Goal: Task Accomplishment & Management: Manage account settings

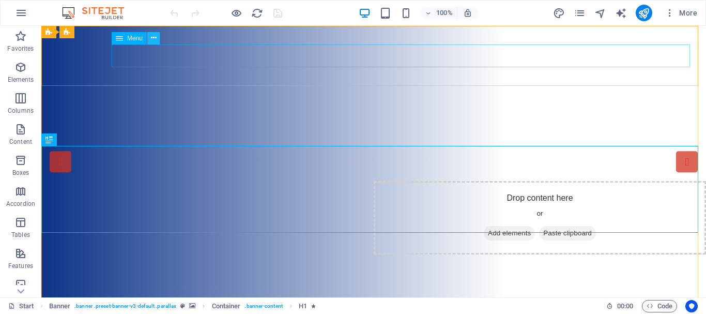
click at [154, 37] on icon at bounding box center [154, 38] width 6 height 11
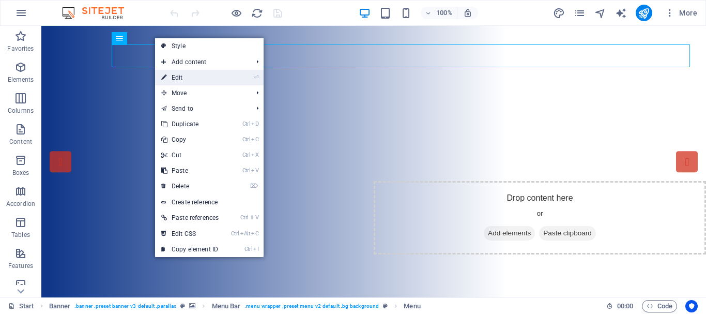
click at [192, 73] on link "⏎ Edit" at bounding box center [190, 78] width 70 height 16
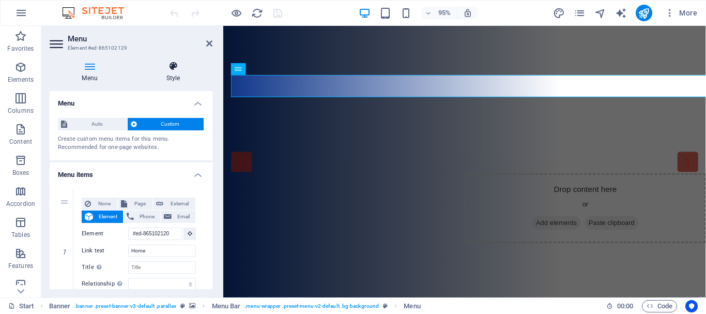
click at [172, 68] on icon at bounding box center [173, 66] width 79 height 10
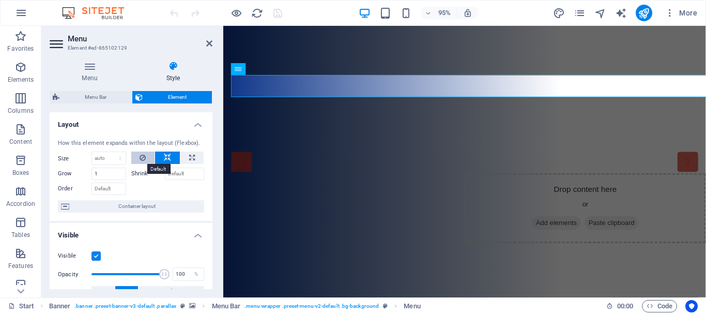
click at [141, 156] on icon at bounding box center [143, 158] width 6 height 12
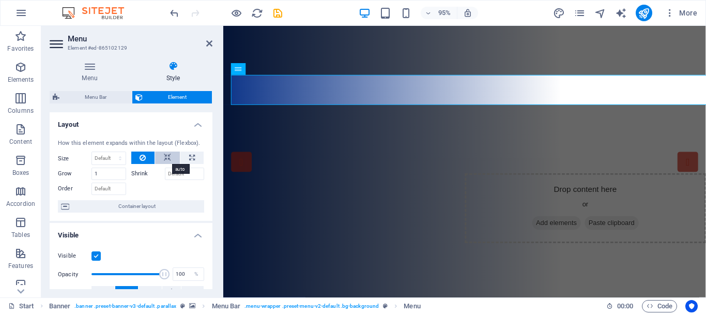
click at [167, 156] on icon at bounding box center [167, 158] width 7 height 12
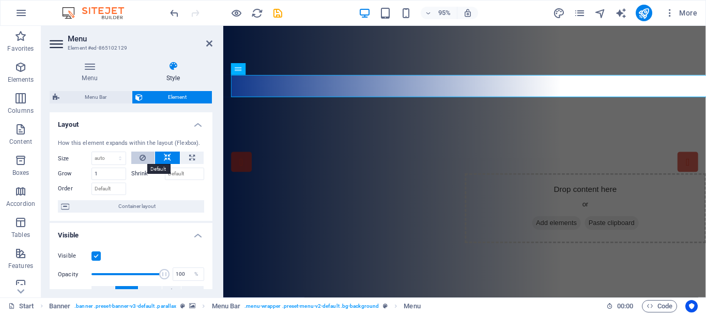
click at [143, 156] on icon at bounding box center [143, 158] width 6 height 12
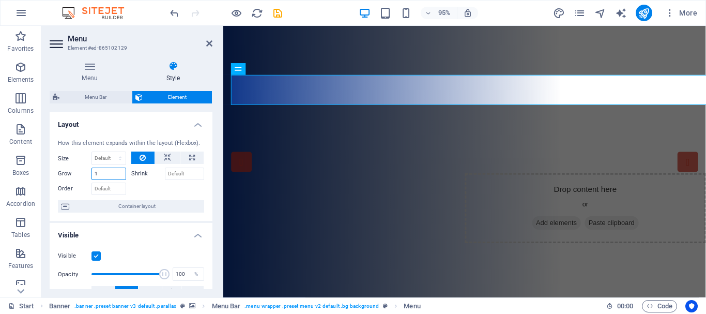
drag, startPoint x: 107, startPoint y: 171, endPoint x: 72, endPoint y: 174, distance: 35.3
click at [72, 174] on div "Grow 1" at bounding box center [92, 174] width 68 height 12
type input "2"
click at [174, 172] on input "Shrink" at bounding box center [185, 174] width 40 height 12
click at [187, 172] on input "Shrink" at bounding box center [185, 174] width 40 height 12
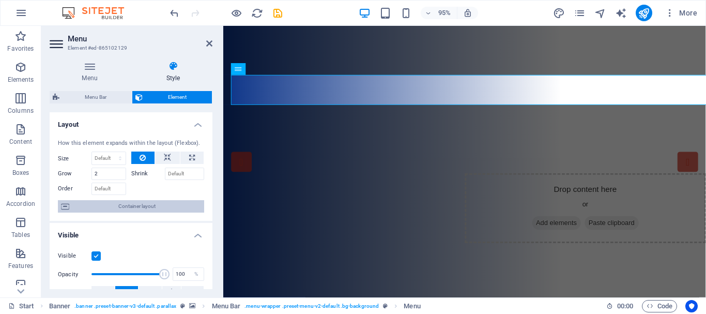
click at [143, 206] on span "Container layout" at bounding box center [136, 206] width 129 height 12
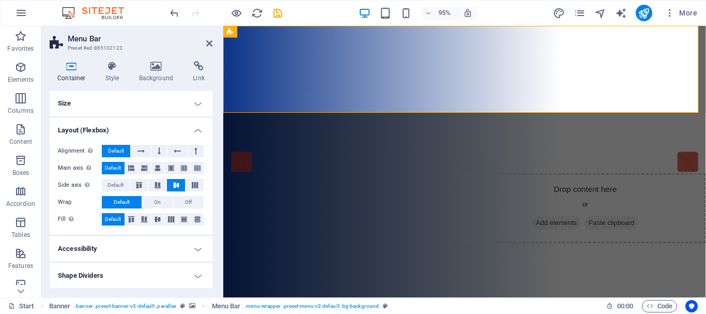
click at [196, 99] on h4 "Size" at bounding box center [131, 103] width 163 height 25
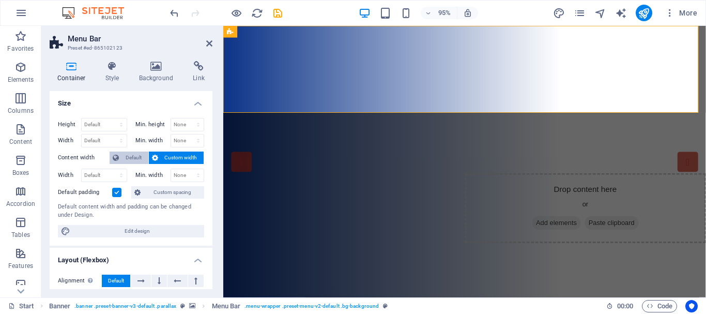
click at [134, 159] on span "Default" at bounding box center [133, 158] width 23 height 12
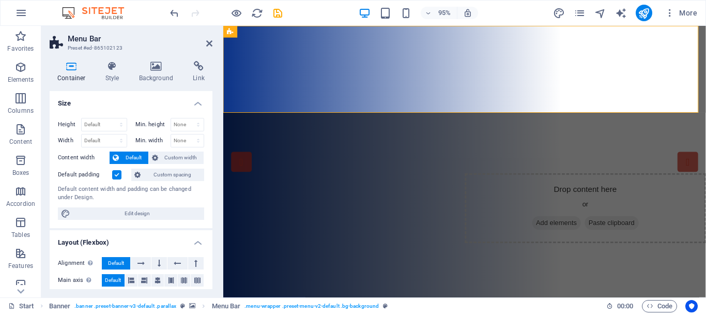
click at [118, 174] on label at bounding box center [116, 174] width 9 height 9
click at [0, 0] on input "Default padding" at bounding box center [0, 0] width 0 height 0
click at [116, 174] on label at bounding box center [116, 174] width 9 height 9
click at [0, 0] on input "Default padding" at bounding box center [0, 0] width 0 height 0
click at [173, 158] on span "Custom width" at bounding box center [181, 158] width 40 height 12
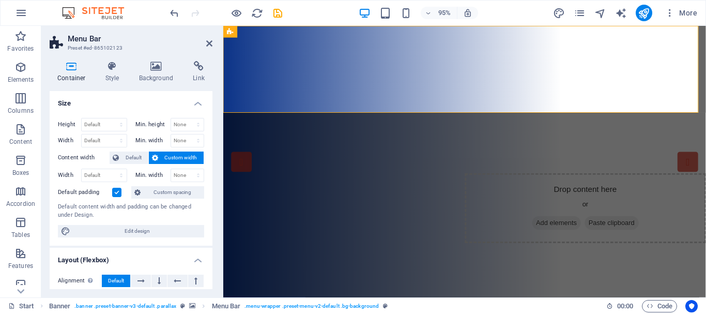
click at [117, 191] on label at bounding box center [116, 192] width 9 height 9
click at [0, 0] on input "Default padding" at bounding box center [0, 0] width 0 height 0
click at [117, 191] on label at bounding box center [116, 192] width 9 height 9
click at [0, 0] on input "Default padding" at bounding box center [0, 0] width 0 height 0
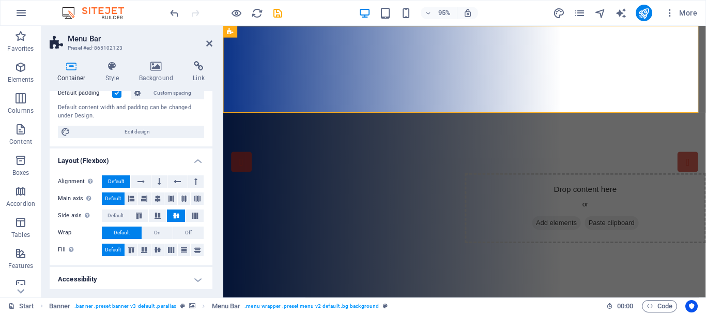
scroll to position [129, 0]
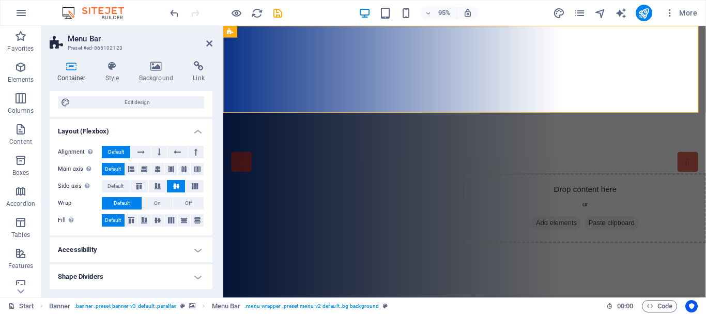
click at [156, 244] on h4 "Accessibility" at bounding box center [131, 249] width 163 height 25
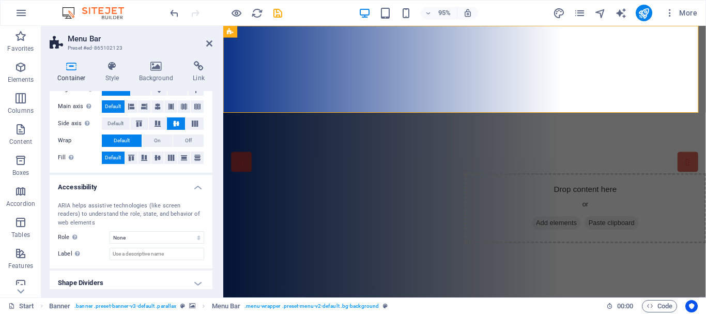
scroll to position [198, 0]
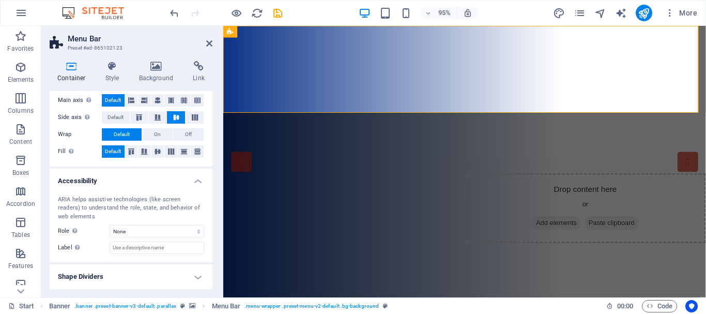
click at [156, 278] on h4 "Shape Dividers" at bounding box center [131, 276] width 163 height 25
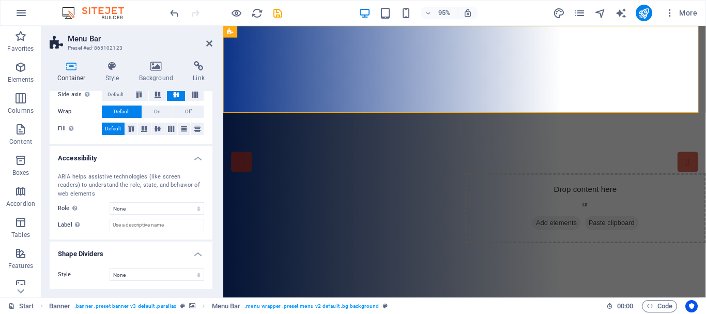
scroll to position [0, 0]
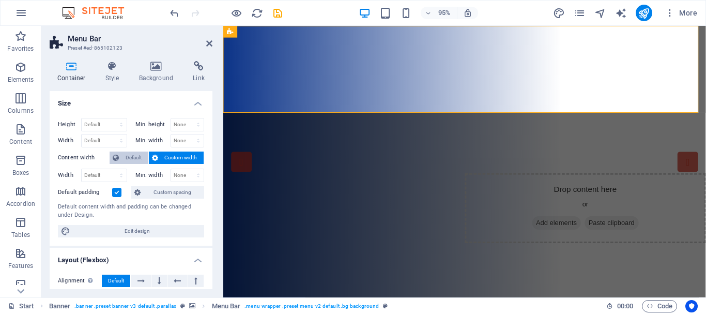
click at [129, 157] on span "Default" at bounding box center [133, 158] width 23 height 12
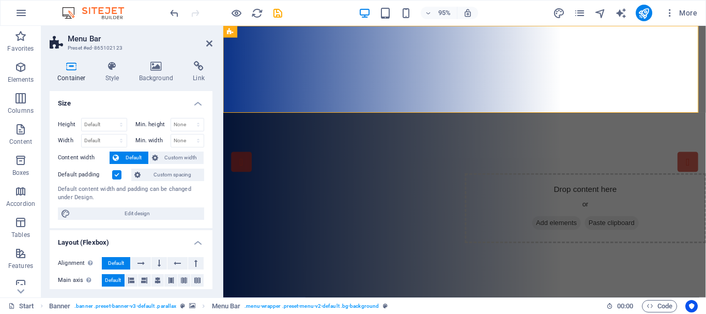
click at [129, 156] on span "Default" at bounding box center [133, 158] width 23 height 12
click at [168, 156] on span "Custom width" at bounding box center [181, 158] width 40 height 12
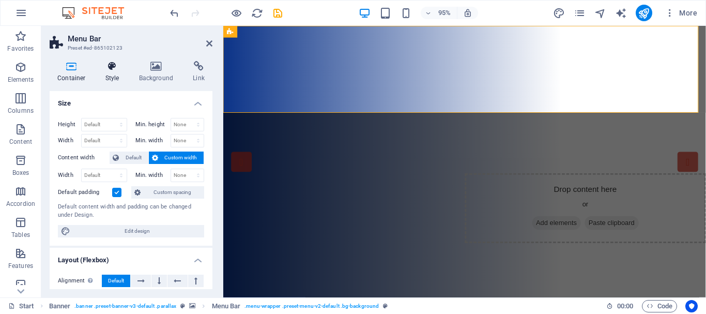
click at [113, 69] on icon at bounding box center [112, 66] width 29 height 10
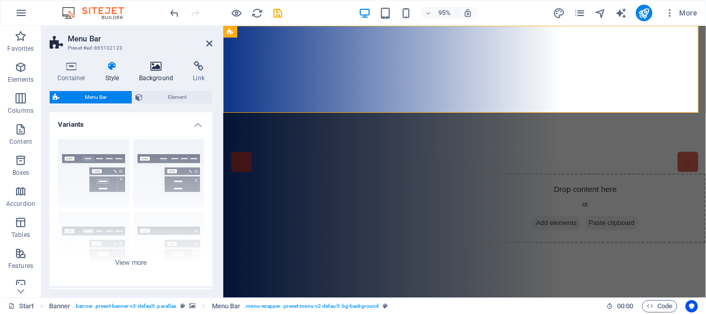
click at [160, 68] on icon at bounding box center [156, 66] width 50 height 10
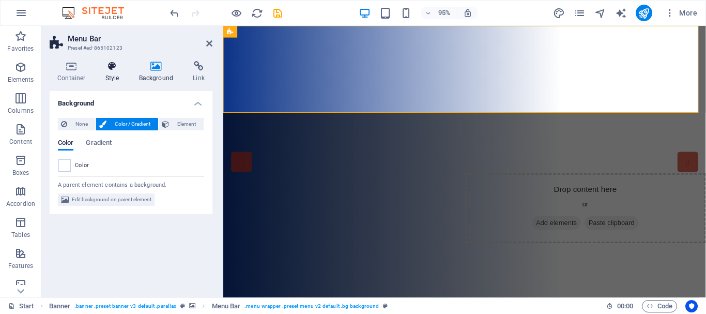
click at [107, 70] on icon at bounding box center [112, 66] width 29 height 10
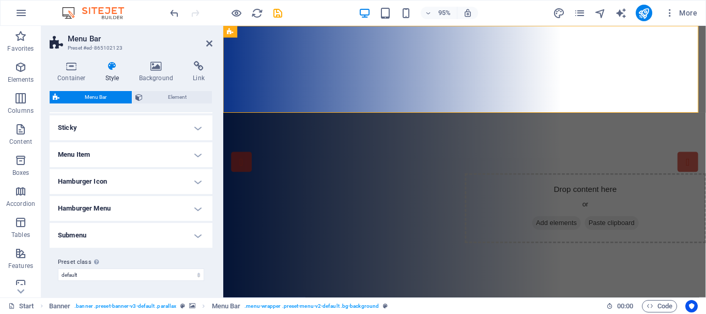
scroll to position [228, 0]
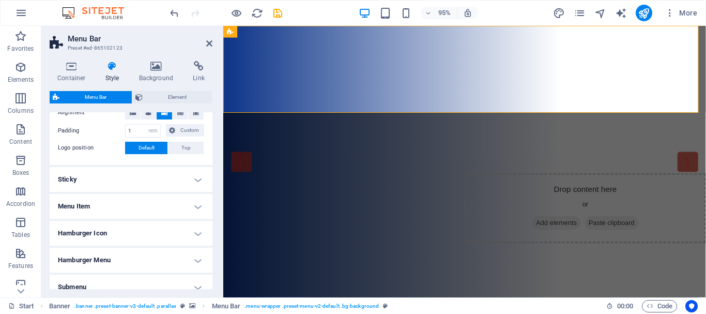
click at [195, 204] on h4 "Menu Item" at bounding box center [131, 206] width 163 height 25
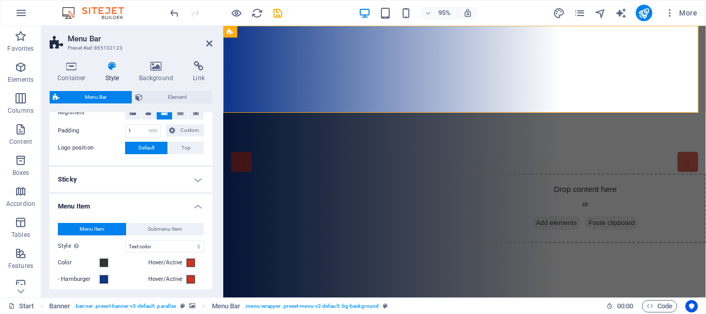
click at [196, 180] on h4 "Sticky" at bounding box center [131, 179] width 163 height 25
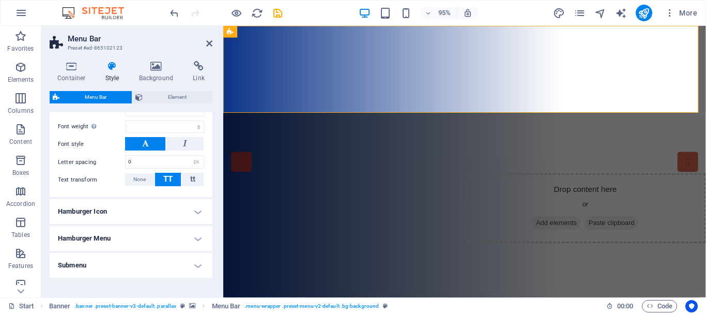
scroll to position [620, 0]
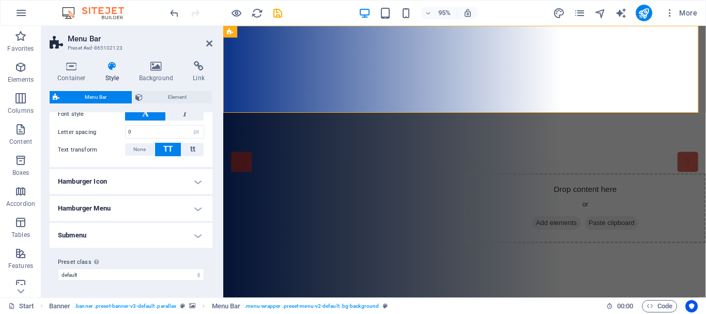
click at [197, 234] on h4 "Submenu" at bounding box center [131, 235] width 163 height 25
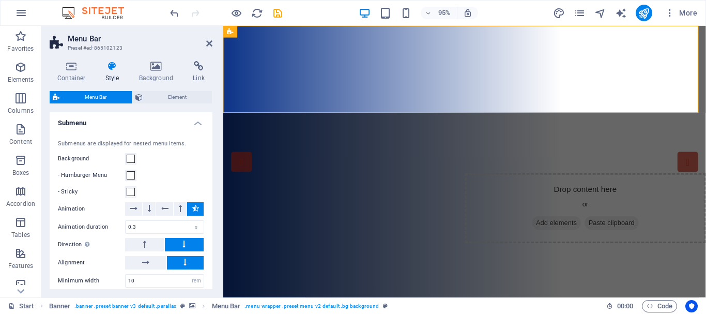
scroll to position [723, 0]
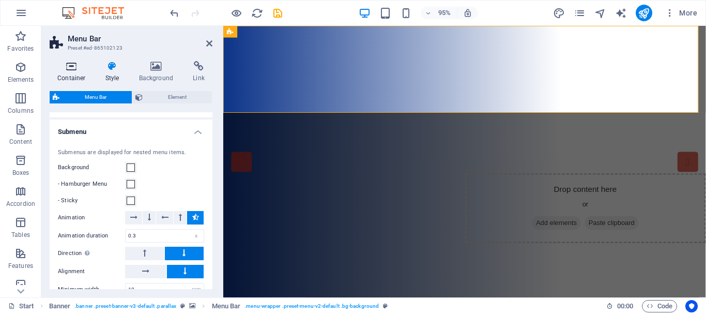
click at [70, 66] on icon at bounding box center [72, 66] width 44 height 10
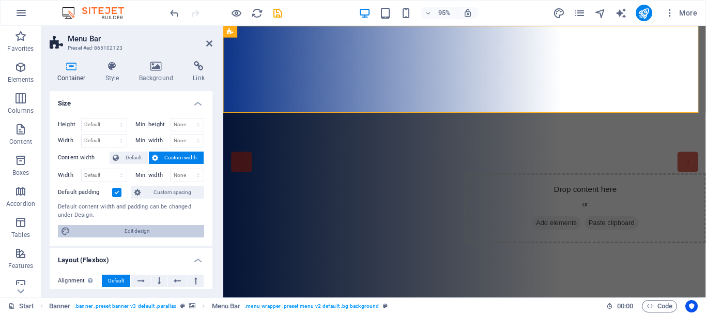
click at [157, 233] on span "Edit design" at bounding box center [137, 231] width 128 height 12
select select "rem"
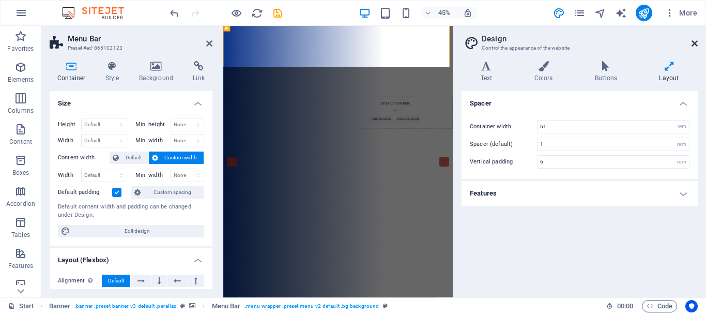
drag, startPoint x: 695, startPoint y: 41, endPoint x: 20, endPoint y: 95, distance: 677.6
click at [695, 41] on icon at bounding box center [695, 43] width 6 height 8
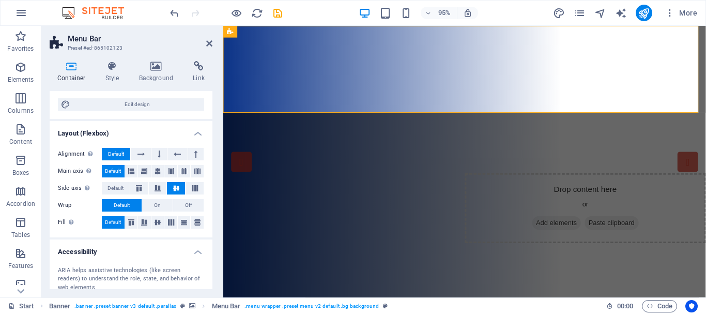
scroll to position [117, 0]
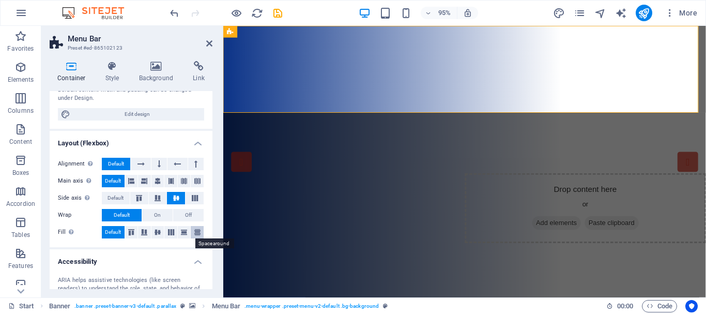
click at [194, 230] on icon at bounding box center [197, 232] width 12 height 6
click at [110, 230] on span "Default" at bounding box center [113, 232] width 16 height 12
click at [138, 128] on div "Height Default px rem % vh vw Min. height None px rem % vh vw Width Default px …" at bounding box center [131, 61] width 163 height 136
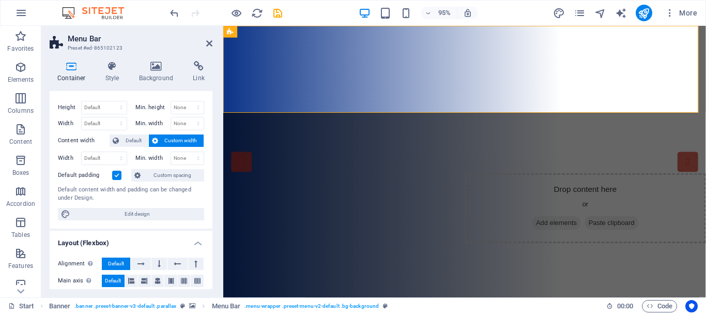
scroll to position [0, 0]
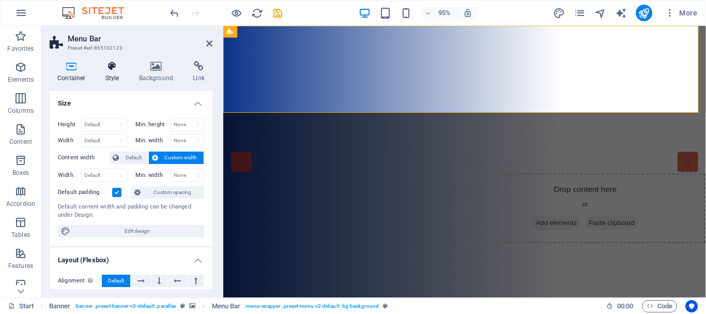
click at [111, 66] on icon at bounding box center [112, 66] width 29 height 10
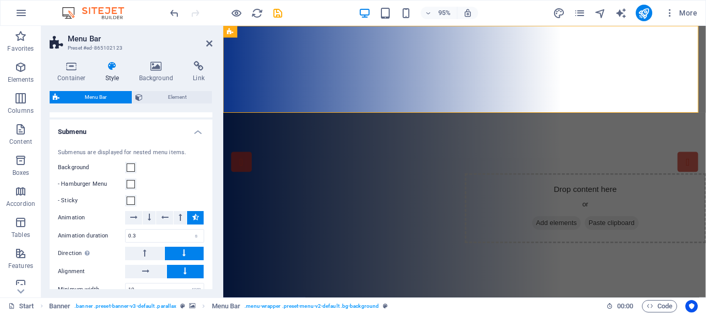
scroll to position [800, 0]
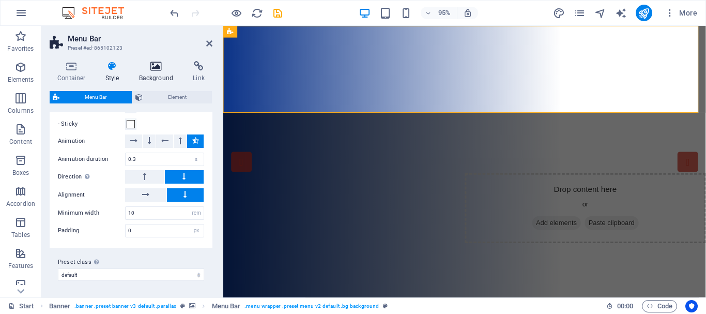
click at [158, 68] on icon at bounding box center [156, 66] width 50 height 10
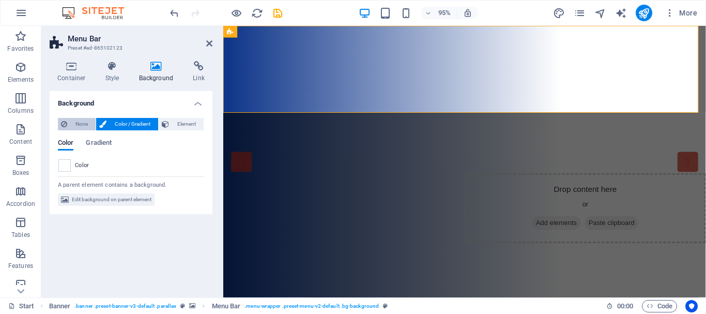
click at [82, 123] on span "None" at bounding box center [81, 124] width 22 height 12
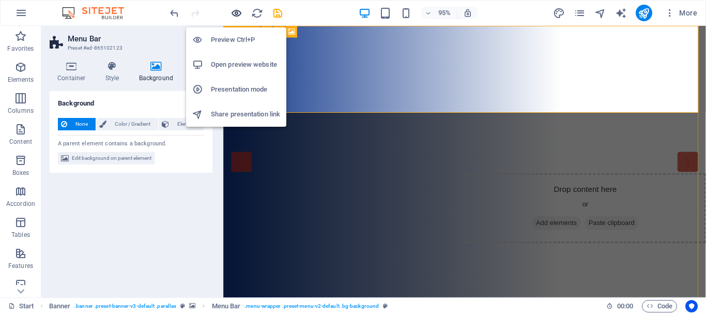
click at [235, 12] on icon "button" at bounding box center [237, 13] width 12 height 12
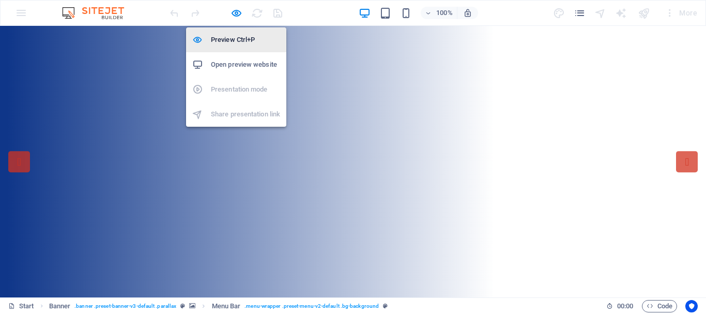
click at [233, 38] on h6 "Preview Ctrl+P" at bounding box center [245, 40] width 69 height 12
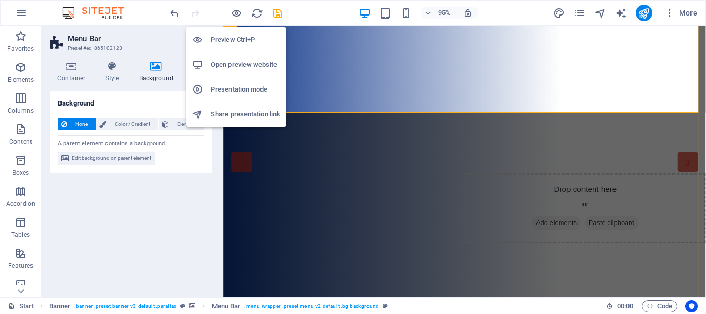
click at [233, 38] on h6 "Preview Ctrl+P" at bounding box center [245, 40] width 69 height 12
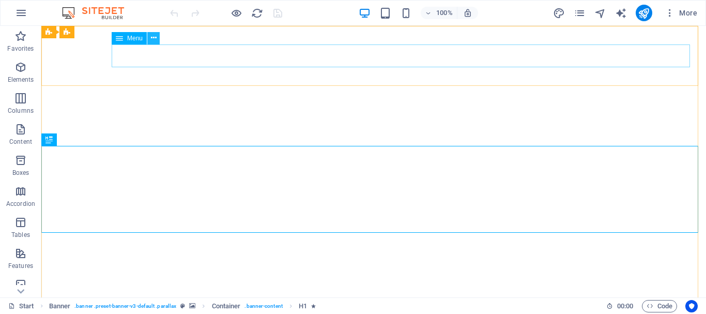
click at [153, 38] on icon at bounding box center [154, 38] width 6 height 11
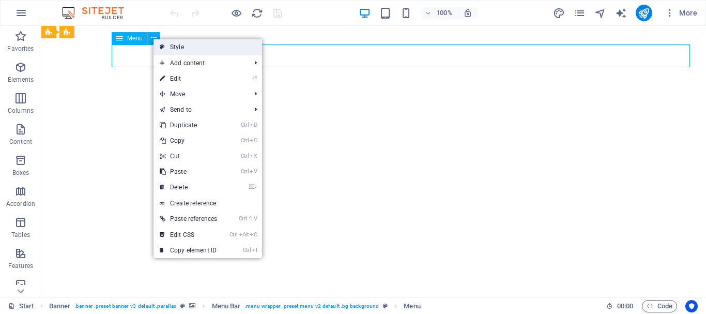
click at [170, 44] on link "Style" at bounding box center [208, 47] width 109 height 16
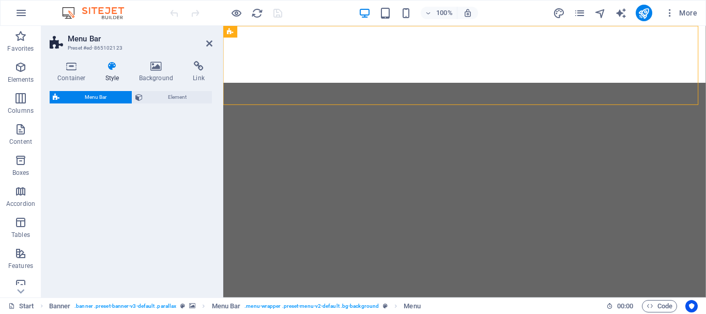
select select "rem"
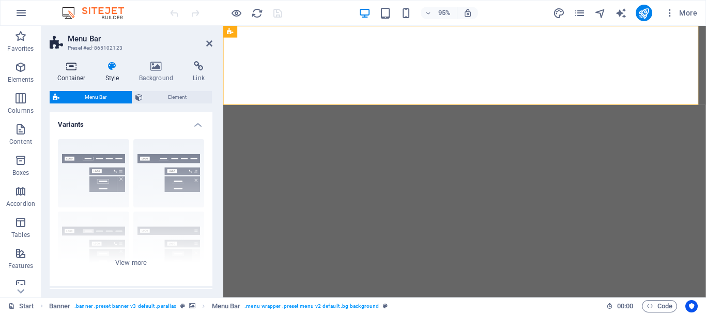
click at [69, 68] on icon at bounding box center [72, 66] width 44 height 10
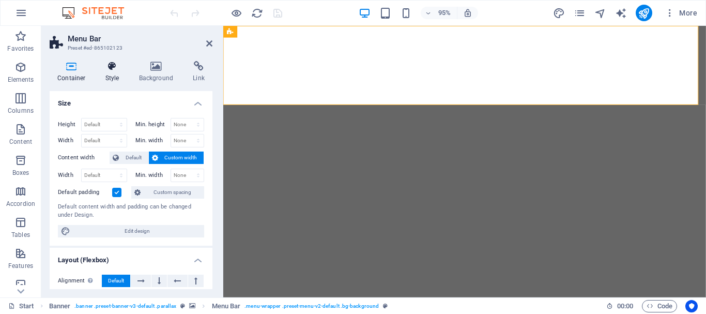
click at [110, 67] on icon at bounding box center [112, 66] width 29 height 10
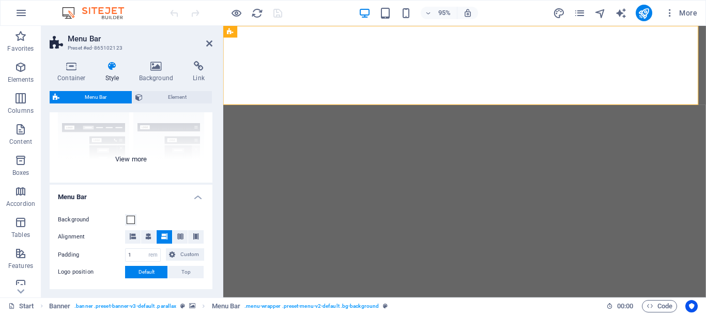
scroll to position [155, 0]
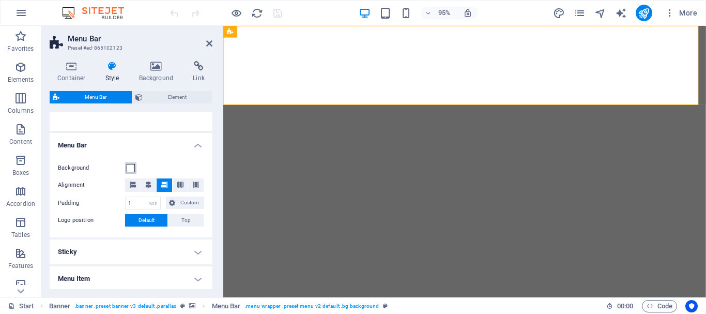
click at [132, 166] on span at bounding box center [131, 168] width 8 height 8
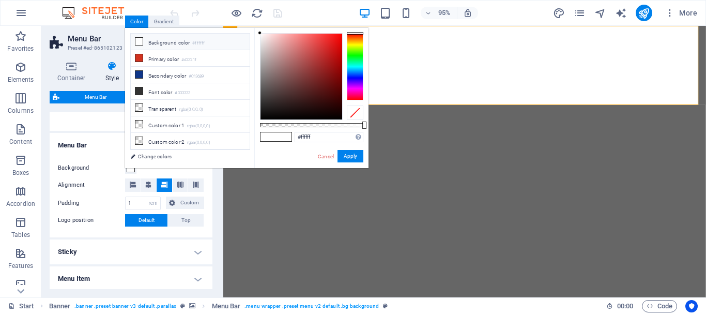
click at [103, 152] on div "Background Alignment Padding 1 px rem % vh vw Custom Custom 1 px rem % vh vw 1 …" at bounding box center [131, 195] width 167 height 86
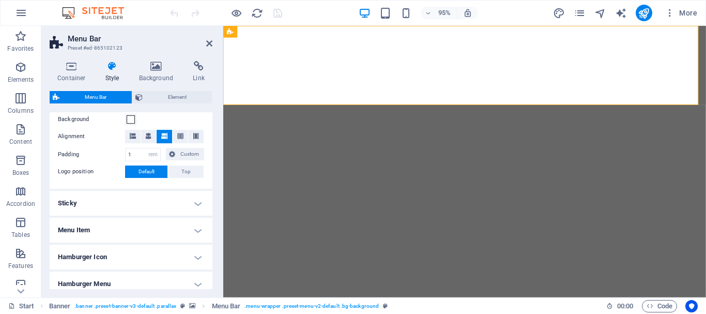
scroll to position [207, 0]
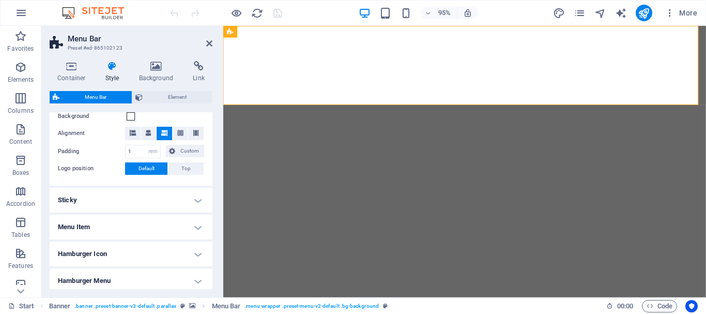
click at [194, 199] on h4 "Sticky" at bounding box center [131, 200] width 163 height 25
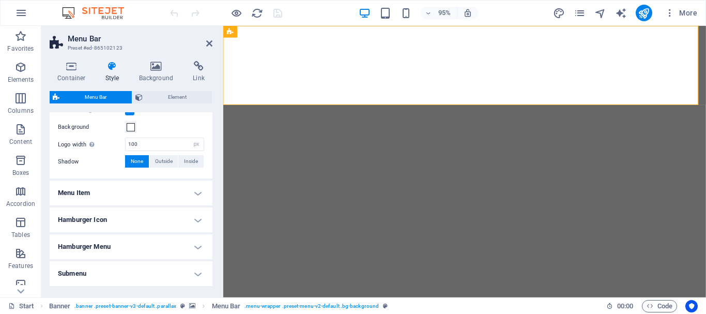
scroll to position [362, 0]
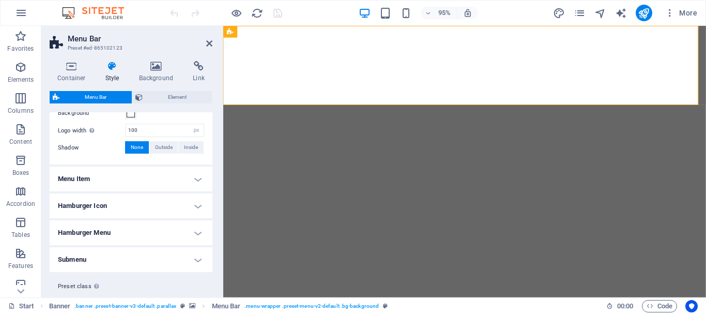
click at [195, 178] on h4 "Menu Item" at bounding box center [131, 179] width 163 height 25
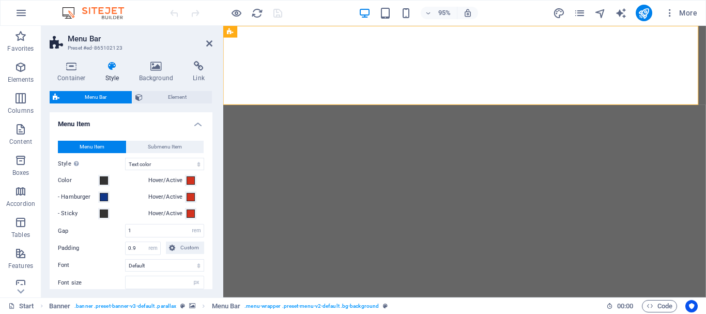
scroll to position [414, 0]
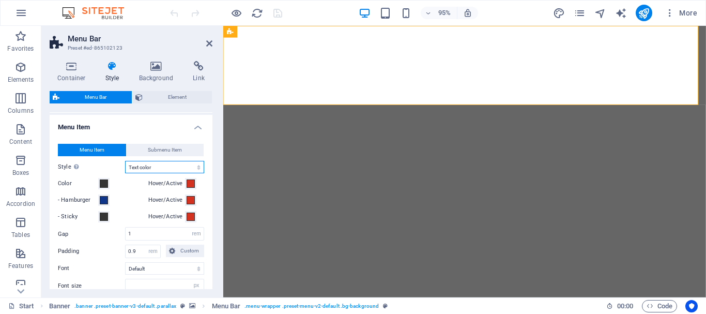
click at [197, 167] on select "Plain Text color Box: Fade Box: Flip vertical Box: Flip horizontal Box: Slide d…" at bounding box center [164, 167] width 79 height 12
select select "hover_none"
click at [125, 161] on select "Plain Text color Box: Fade Box: Flip vertical Box: Flip horizontal Box: Slide d…" at bounding box center [164, 167] width 79 height 12
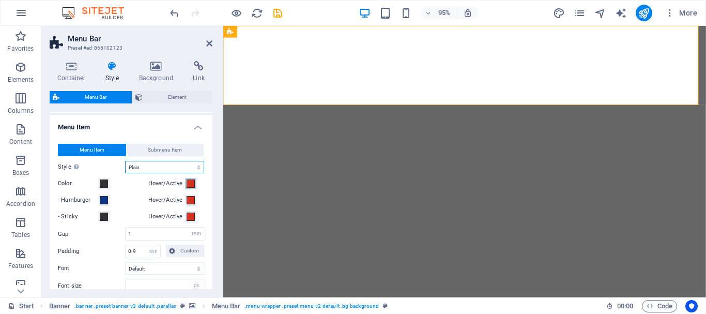
select select
click at [197, 166] on select "Plain Text color Box: Fade Box: Flip vertical Box: Flip horizontal Box: Slide d…" at bounding box center [164, 167] width 79 height 12
select select "hover_text_color"
click at [125, 161] on select "Plain Text color Box: Fade Box: Flip vertical Box: Flip horizontal Box: Slide d…" at bounding box center [164, 167] width 79 height 12
select select
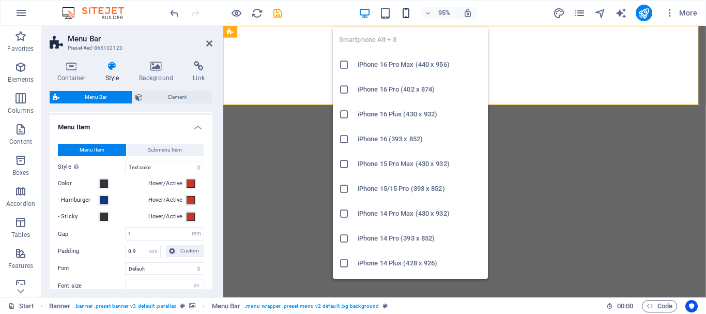
click at [408, 11] on icon "button" at bounding box center [406, 13] width 12 height 12
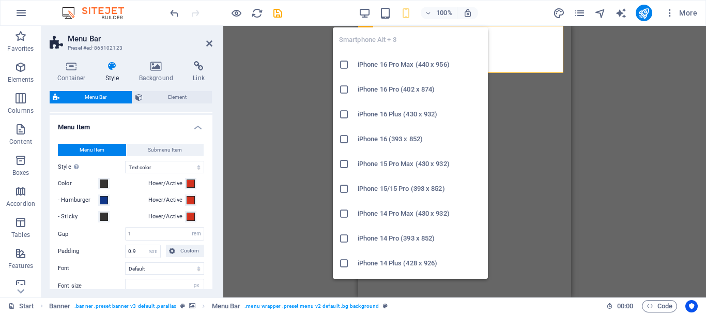
type input "4"
select select
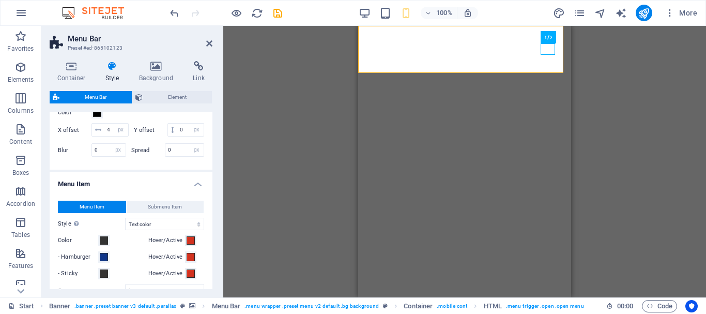
scroll to position [465, 0]
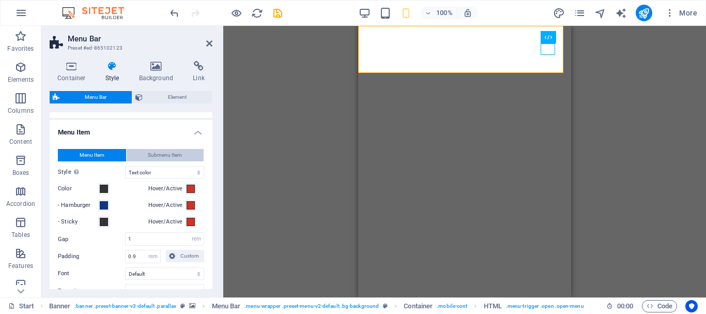
click at [182, 161] on button "Submenu Item" at bounding box center [166, 155] width 78 height 12
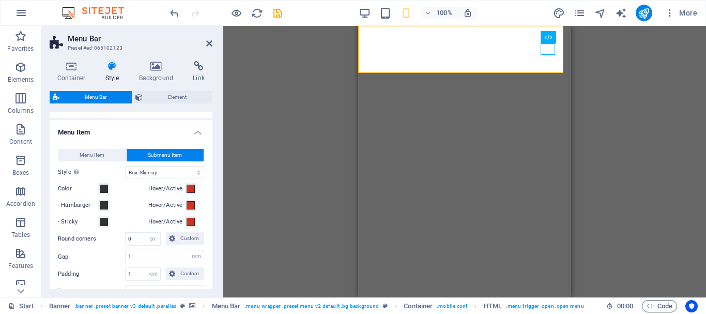
select select
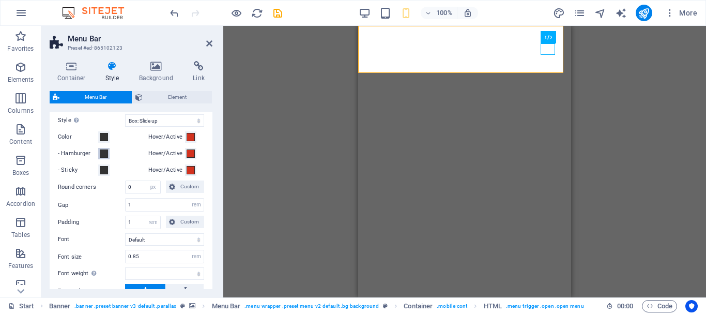
click at [103, 158] on span at bounding box center [104, 153] width 8 height 8
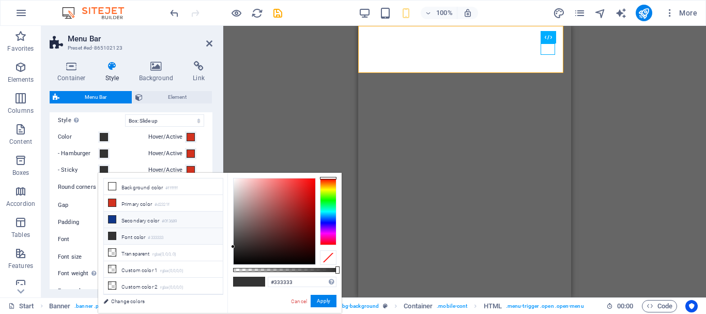
click at [115, 219] on icon at bounding box center [112, 219] width 7 height 7
type input "#0f3689"
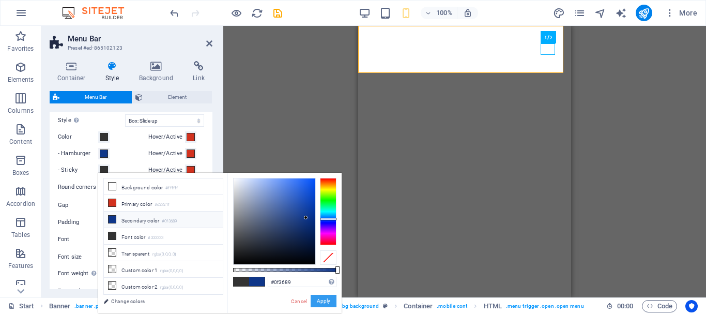
click at [326, 298] on button "Apply" at bounding box center [324, 301] width 26 height 12
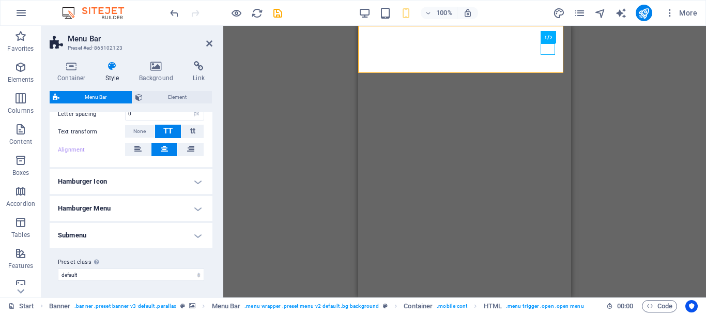
scroll to position [724, 0]
click at [197, 209] on h4 "Hamburger Menu" at bounding box center [131, 207] width 163 height 25
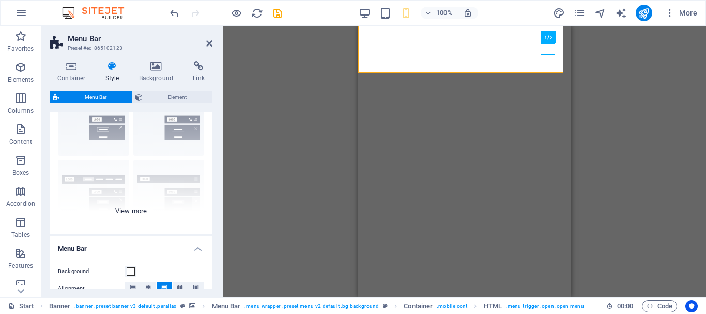
scroll to position [0, 0]
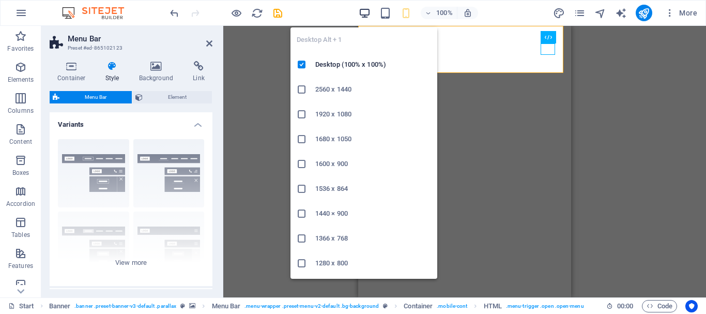
click at [363, 8] on icon "button" at bounding box center [365, 13] width 12 height 12
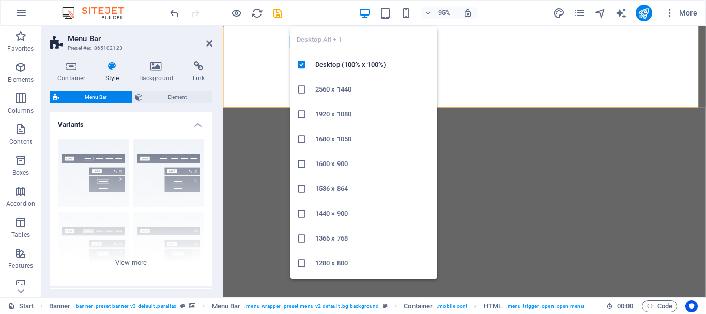
select select
type input "100"
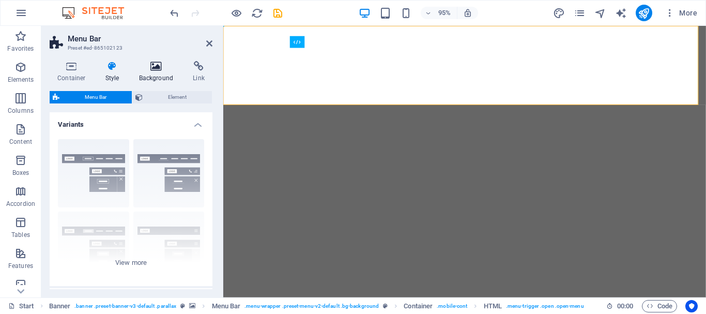
click at [156, 65] on icon at bounding box center [156, 66] width 50 height 10
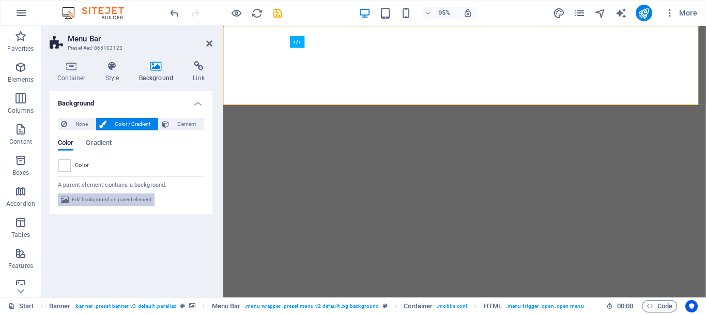
click at [138, 201] on span "Edit background on parent element" at bounding box center [112, 199] width 80 height 12
select select "px"
select select "ms"
select select "s"
select select "progressive"
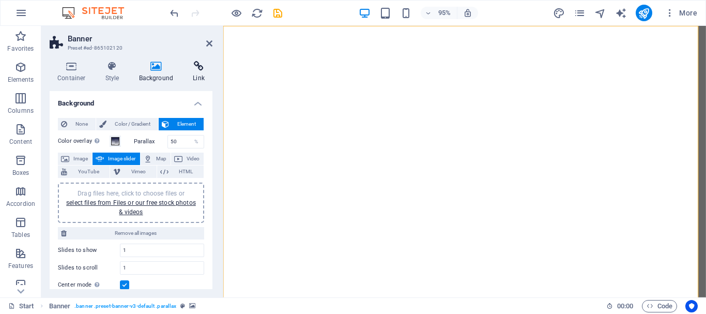
click at [199, 68] on icon at bounding box center [198, 66] width 27 height 10
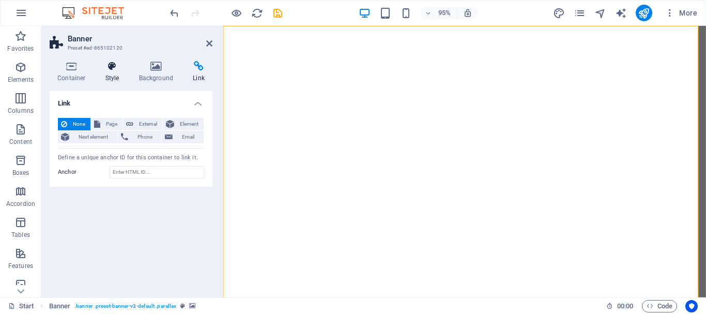
click at [107, 70] on icon at bounding box center [112, 66] width 29 height 10
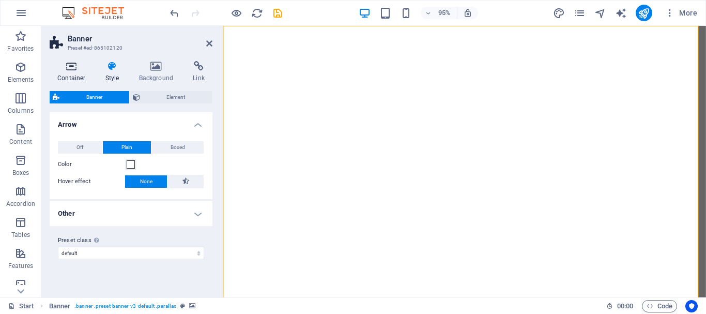
click at [74, 68] on icon at bounding box center [72, 66] width 44 height 10
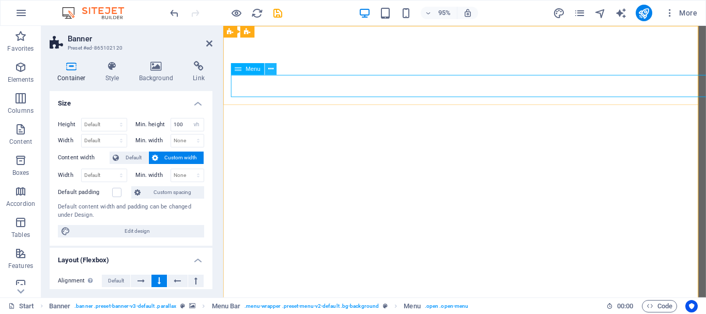
click at [269, 69] on icon at bounding box center [270, 69] width 5 height 10
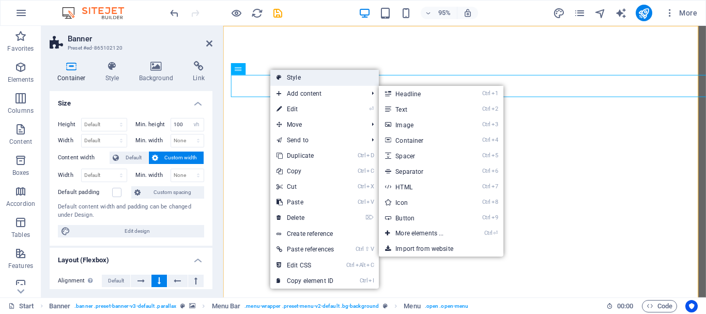
click at [280, 80] on icon at bounding box center [279, 78] width 5 height 16
select select "rem"
select select "sticky_menu"
select select "px"
select select "hover_box_bottom"
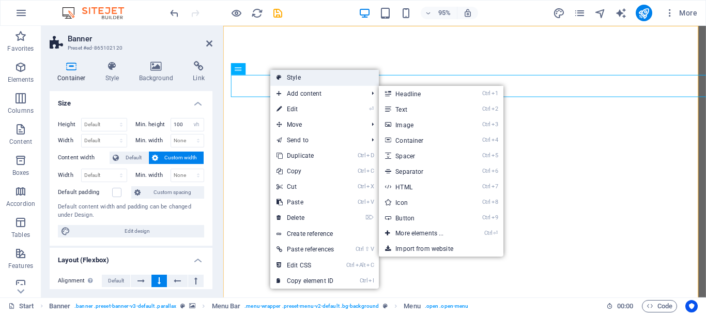
select select "px"
select select "rem"
select select
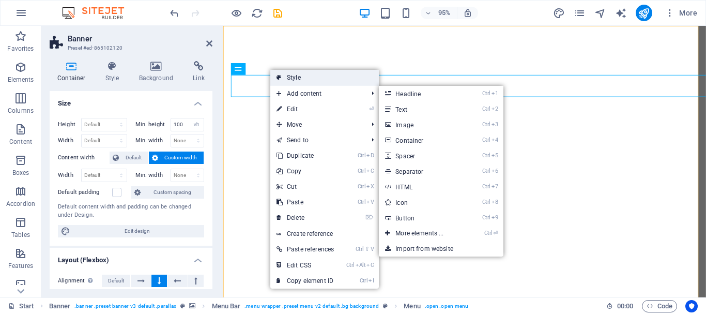
select select "px"
select select "%"
select select "rem"
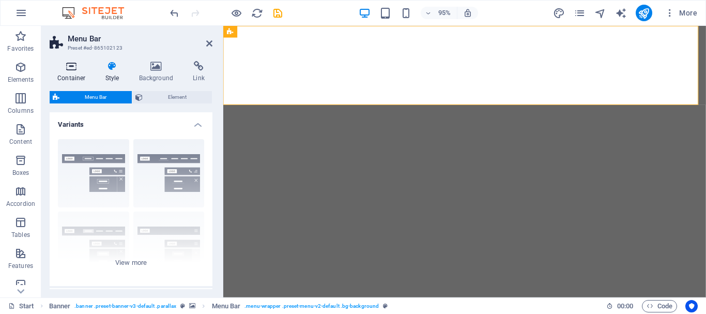
click at [66, 69] on icon at bounding box center [72, 66] width 44 height 10
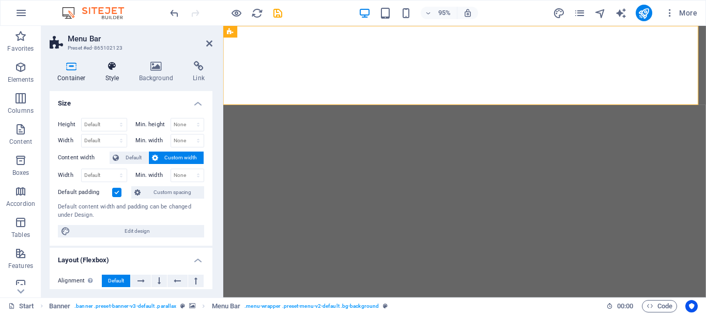
click at [113, 71] on icon at bounding box center [112, 66] width 29 height 10
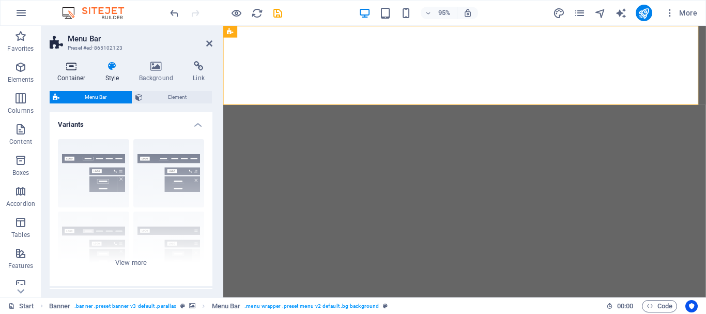
click at [73, 70] on icon at bounding box center [72, 66] width 44 height 10
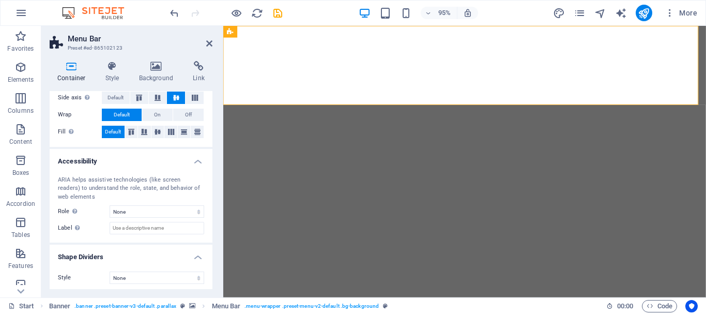
scroll to position [220, 0]
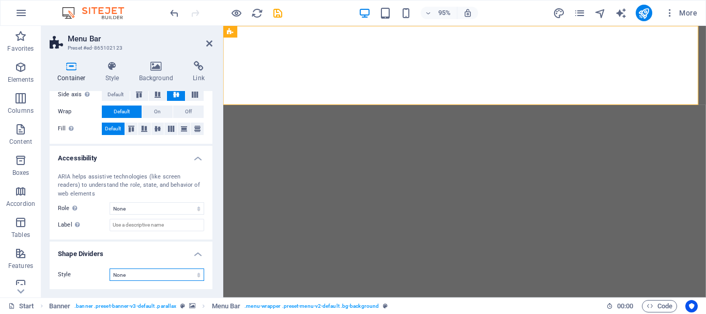
click at [128, 275] on select "None Triangle Square Diagonal Polygon 1 Polygon 2 Zigzag Multiple Zigzags Waves…" at bounding box center [157, 274] width 95 height 12
click at [219, 223] on div "Container Style Background Link Size Height Default px rem % vh vw Min. height …" at bounding box center [130, 175] width 179 height 245
click at [215, 40] on aside "Menu Bar Preset #ed-865102123 Container Style Background Link Size Height Defau…" at bounding box center [132, 162] width 182 height 272
click at [208, 42] on icon at bounding box center [209, 43] width 6 height 8
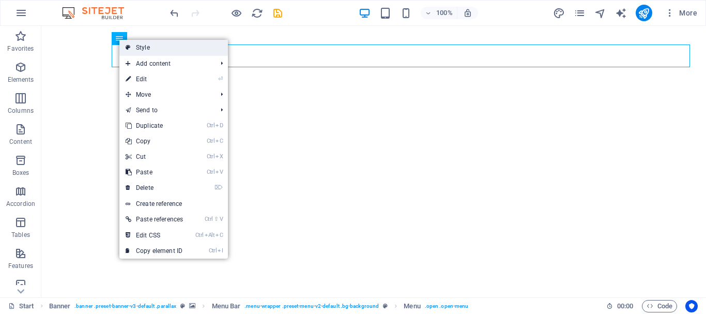
click at [144, 43] on link "Style" at bounding box center [173, 48] width 109 height 16
select select "rem"
select select "sticky_menu"
select select "px"
select select "hover_box_bottom"
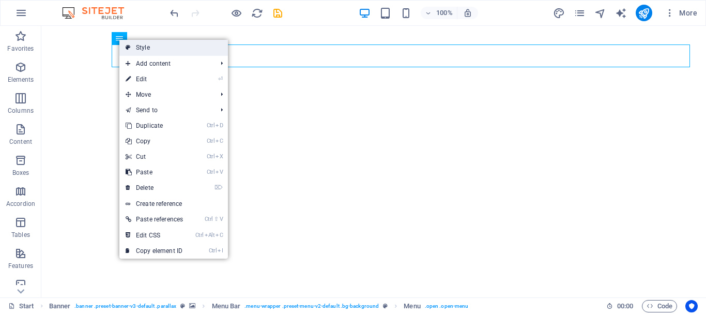
select select "px"
select select "rem"
select select
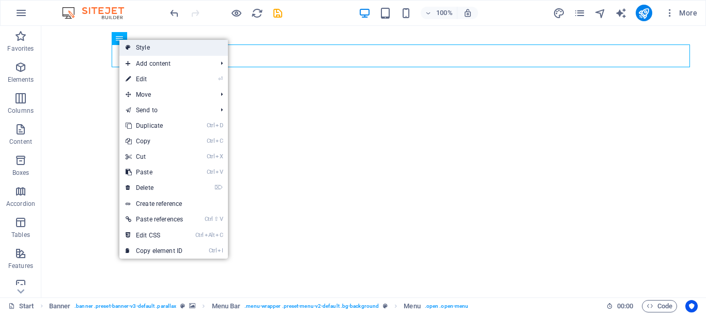
select select "px"
select select "%"
select select "rem"
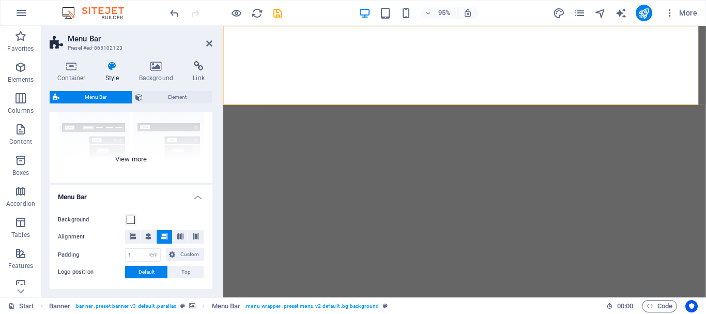
scroll to position [155, 0]
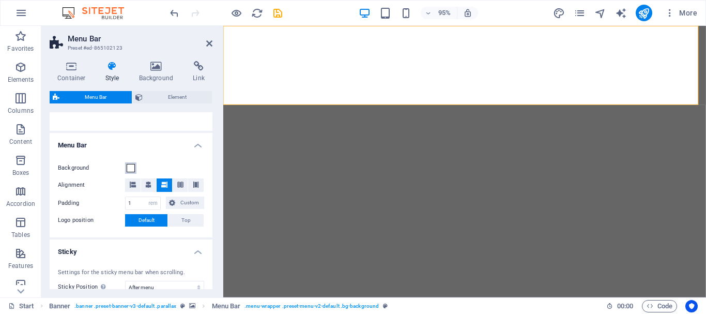
click at [130, 166] on span at bounding box center [131, 168] width 8 height 8
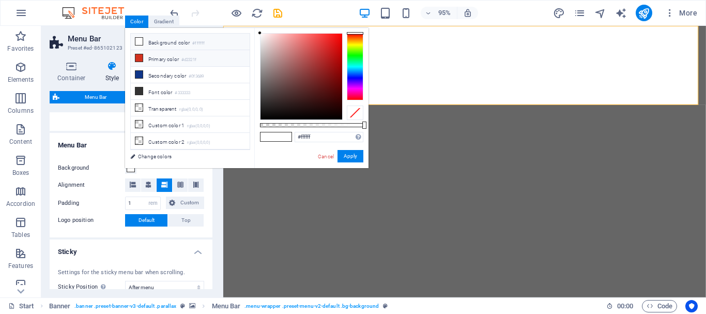
click at [154, 56] on li "Primary color #d2321f" at bounding box center [190, 58] width 119 height 17
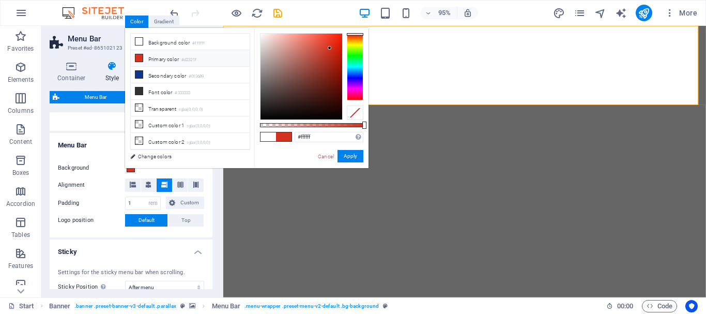
type input "#d2321f"
click at [354, 154] on button "Apply" at bounding box center [351, 156] width 26 height 12
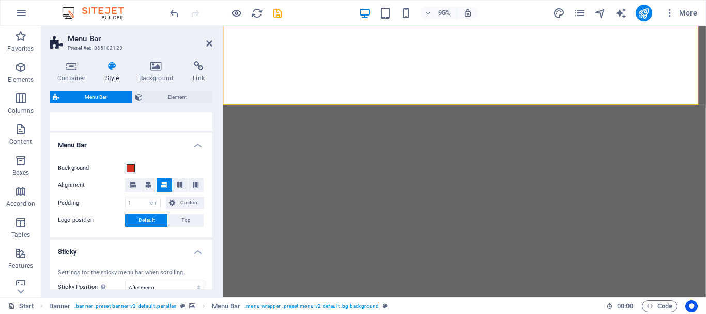
select select
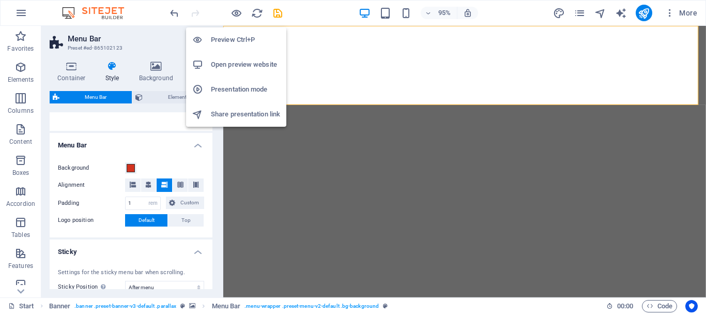
click at [240, 32] on li "Preview Ctrl+P" at bounding box center [236, 39] width 100 height 25
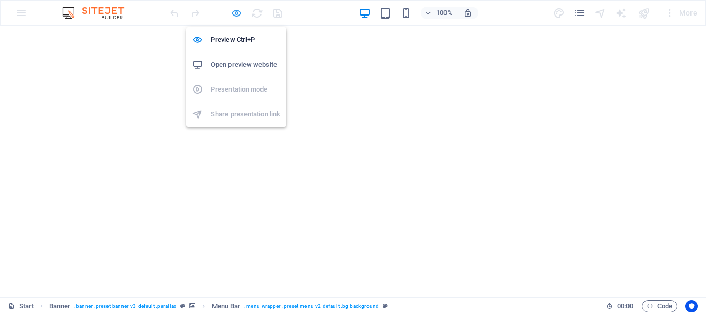
click at [237, 11] on icon "button" at bounding box center [237, 13] width 12 height 12
select select "rem"
select select "sticky_menu"
select select "px"
select select "hover_box_bottom"
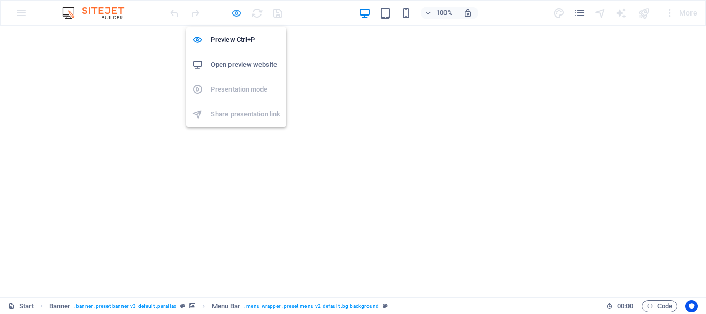
select select "px"
select select "rem"
select select
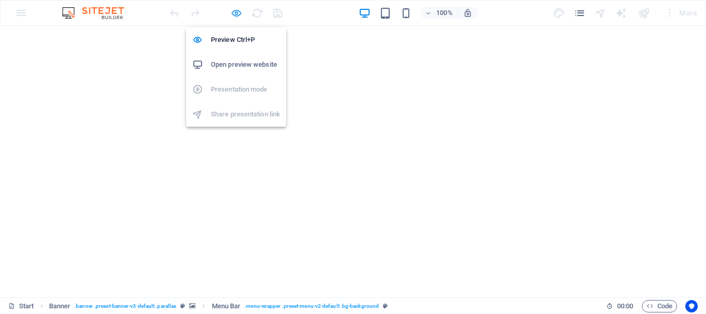
select select "px"
select select "%"
select select "rem"
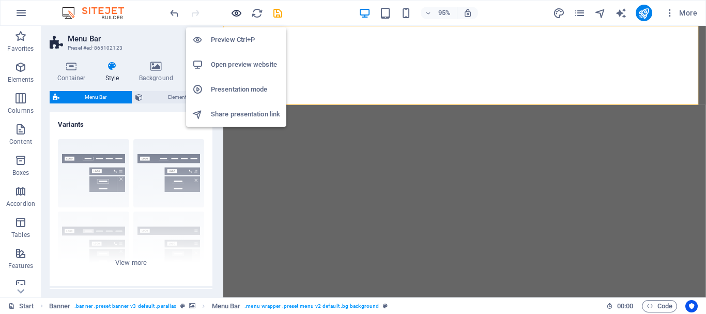
click at [234, 13] on icon "button" at bounding box center [237, 13] width 12 height 12
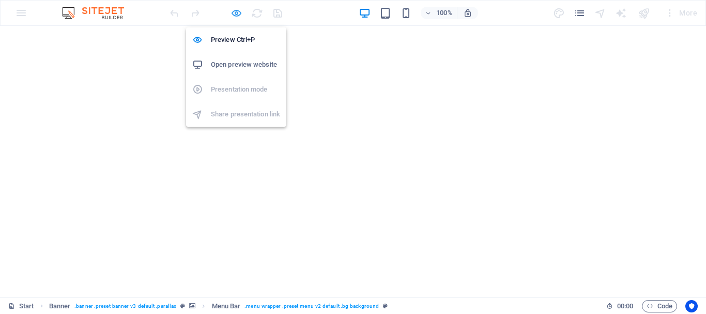
click at [234, 13] on icon "button" at bounding box center [237, 13] width 12 height 12
select select "rem"
select select "sticky_menu"
select select "px"
select select "hover_box_bottom"
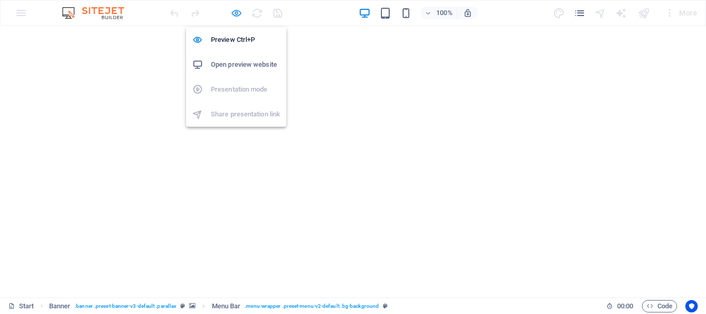
select select "px"
select select "rem"
select select
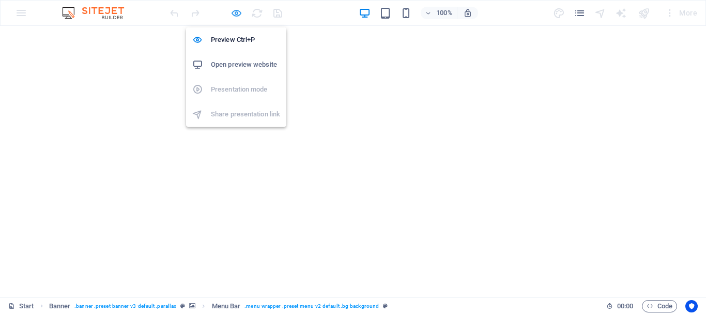
select select "px"
select select "%"
select select "rem"
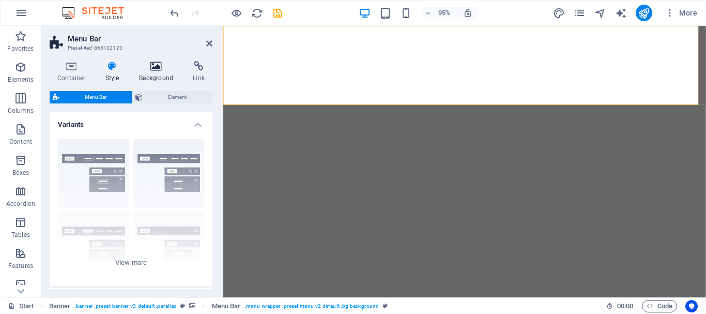
click at [159, 70] on icon at bounding box center [156, 66] width 50 height 10
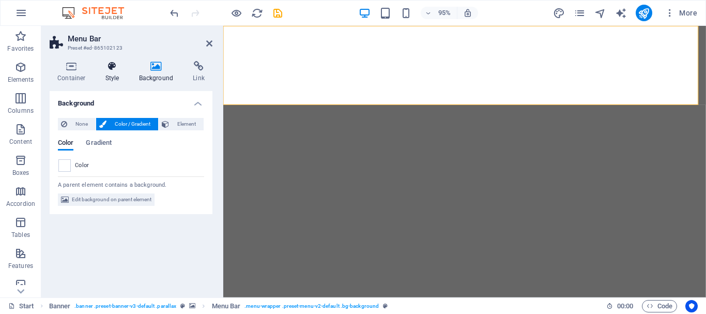
click at [116, 69] on icon at bounding box center [112, 66] width 29 height 10
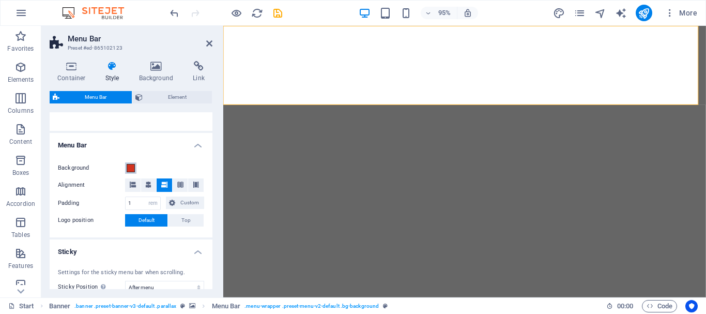
click at [131, 168] on span at bounding box center [131, 168] width 8 height 8
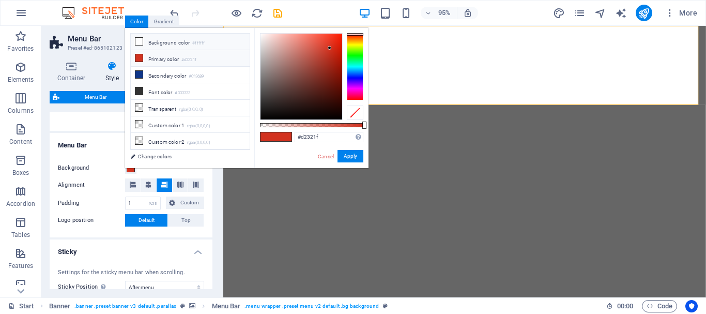
click at [139, 41] on icon at bounding box center [138, 41] width 7 height 7
type input "#ffffff"
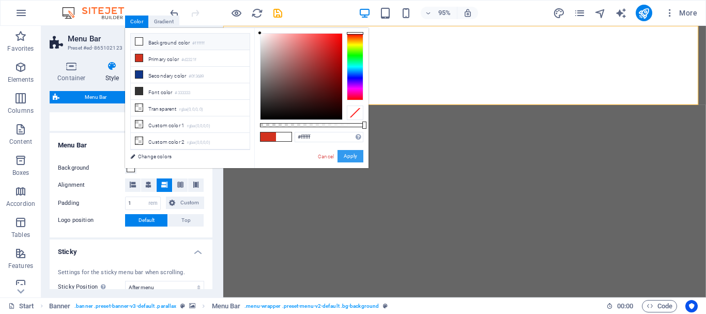
click at [345, 154] on button "Apply" at bounding box center [351, 156] width 26 height 12
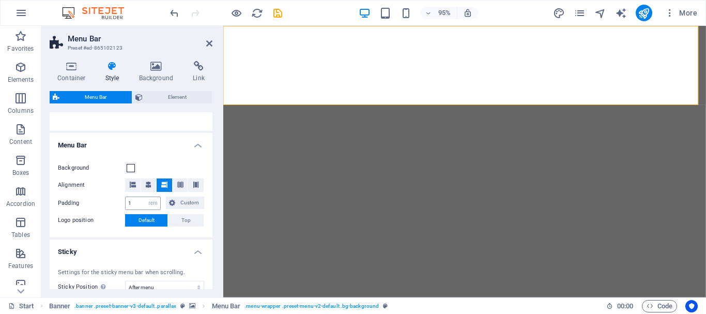
select select
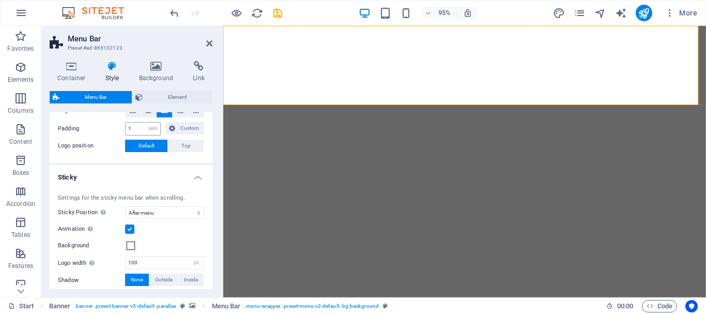
scroll to position [259, 0]
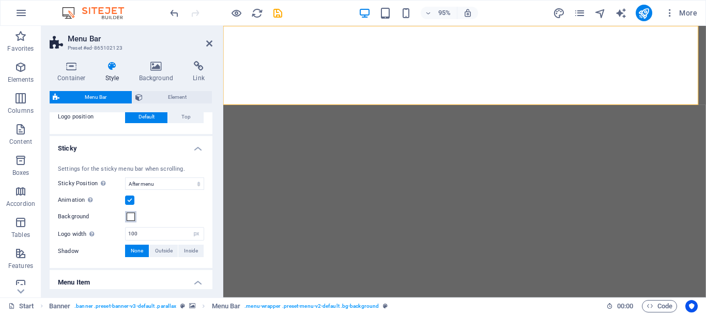
click at [131, 216] on span at bounding box center [131, 217] width 8 height 8
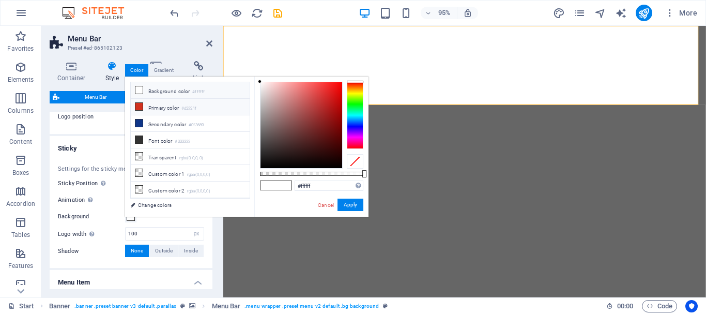
click at [140, 105] on icon at bounding box center [138, 106] width 7 height 7
type input "#d2321f"
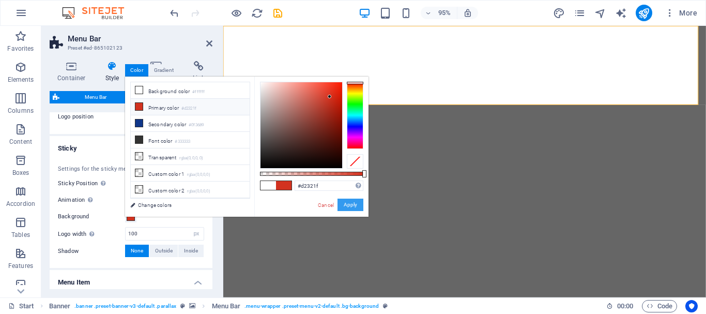
click at [357, 203] on button "Apply" at bounding box center [351, 205] width 26 height 12
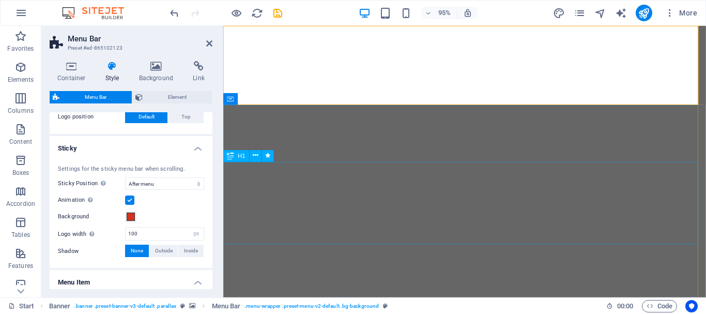
select select
click at [130, 214] on span at bounding box center [131, 217] width 8 height 8
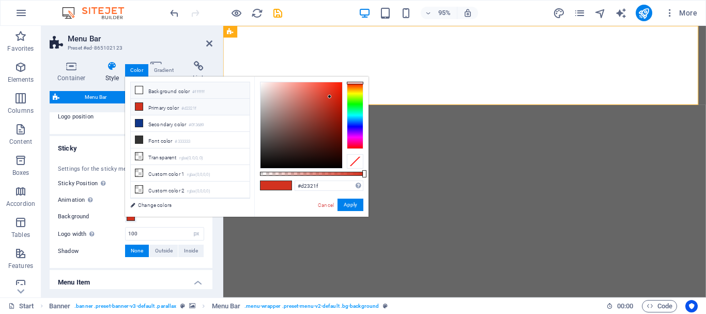
click at [144, 88] on li "Background color #ffffff" at bounding box center [190, 90] width 119 height 17
type input "#ffffff"
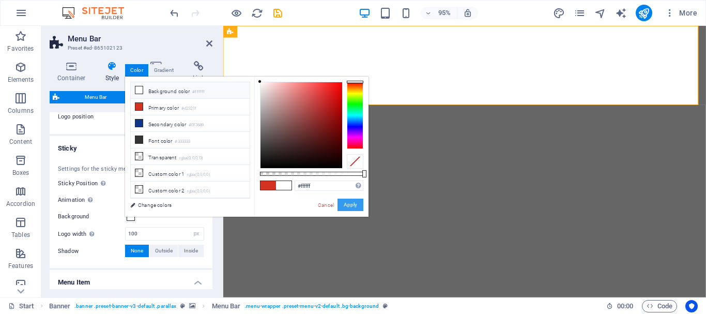
click at [347, 204] on button "Apply" at bounding box center [351, 205] width 26 height 12
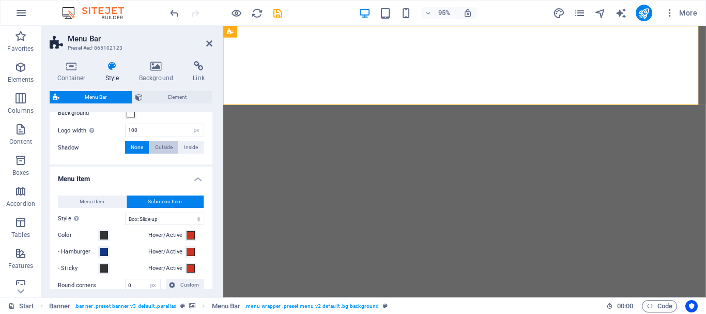
select select
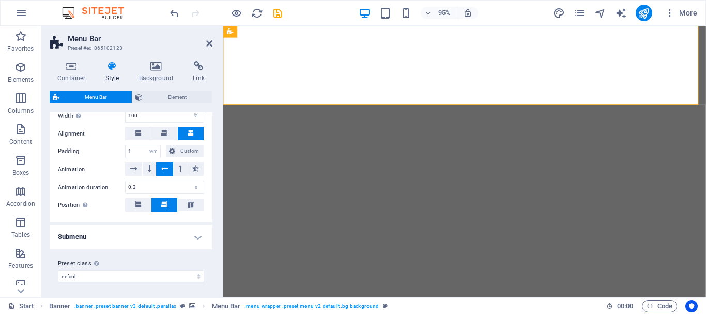
scroll to position [810, 0]
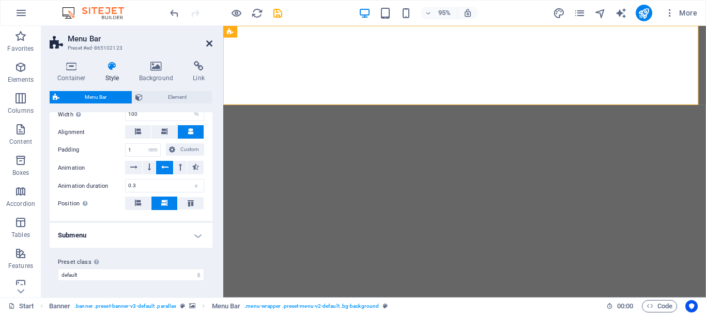
click at [210, 39] on icon at bounding box center [209, 43] width 6 height 8
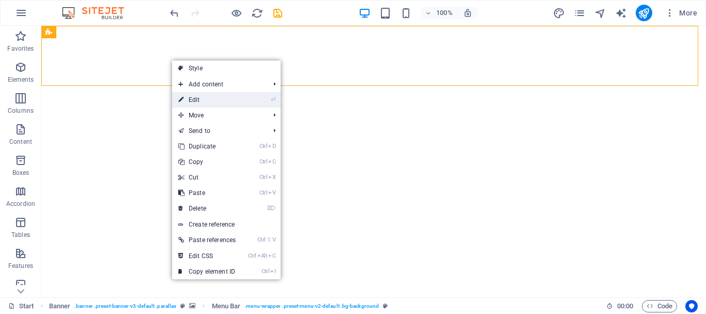
click at [192, 94] on link "⏎ Edit" at bounding box center [207, 100] width 70 height 16
select select "rem"
select select "sticky_menu"
select select "px"
select select "hover_box_bottom"
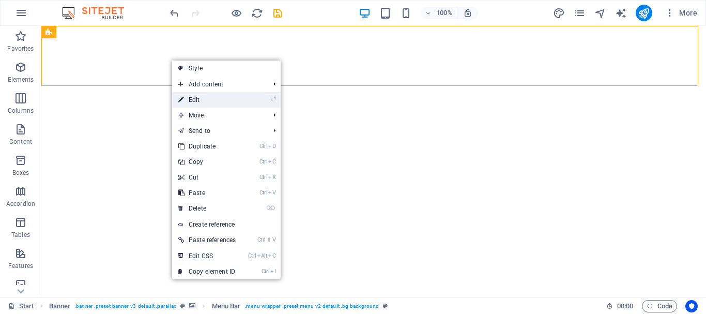
select select "px"
select select "rem"
select select
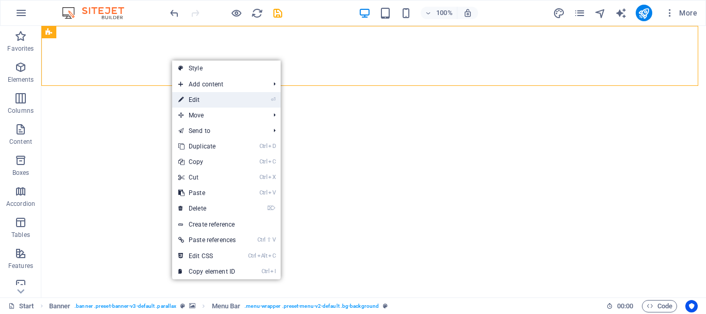
select select "px"
select select "%"
select select "rem"
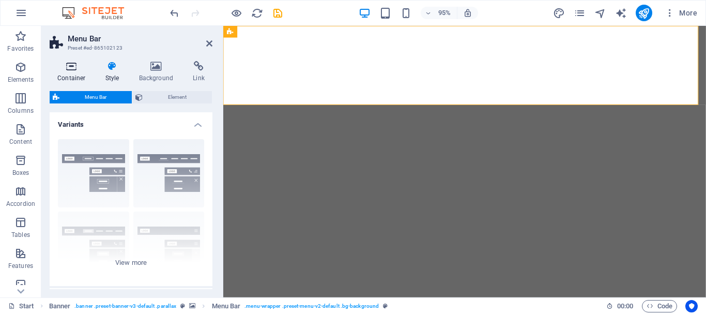
click at [70, 65] on icon at bounding box center [72, 66] width 44 height 10
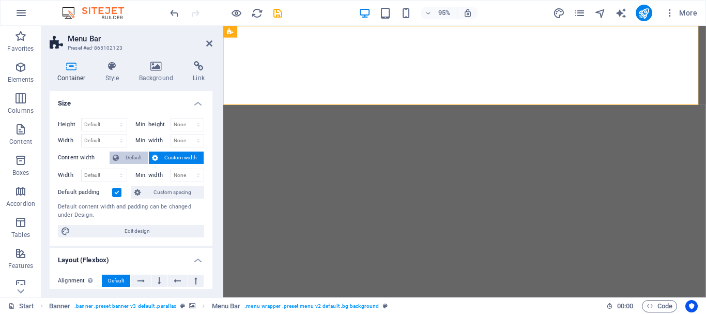
click at [124, 156] on span "Default" at bounding box center [133, 158] width 23 height 12
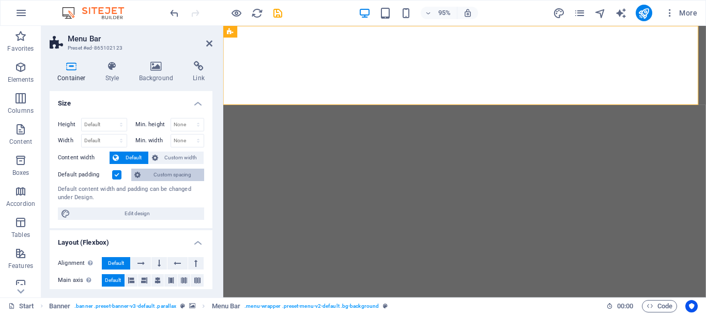
click at [159, 171] on span "Custom spacing" at bounding box center [172, 175] width 57 height 12
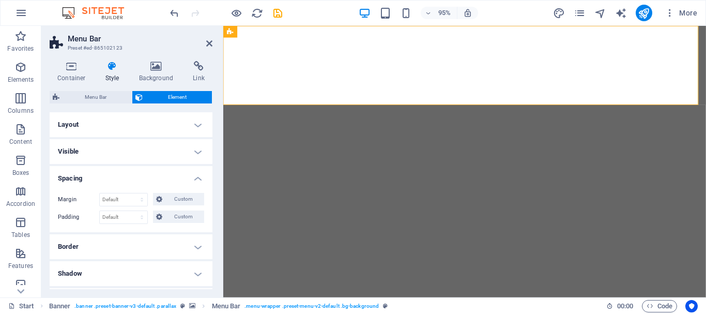
click at [197, 124] on h4 "Layout" at bounding box center [131, 124] width 163 height 25
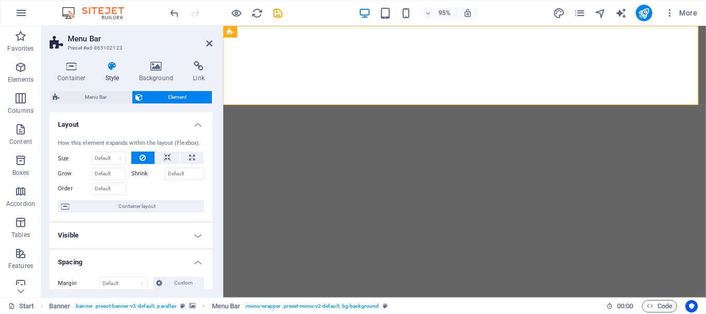
click at [198, 235] on h4 "Visible" at bounding box center [131, 235] width 163 height 25
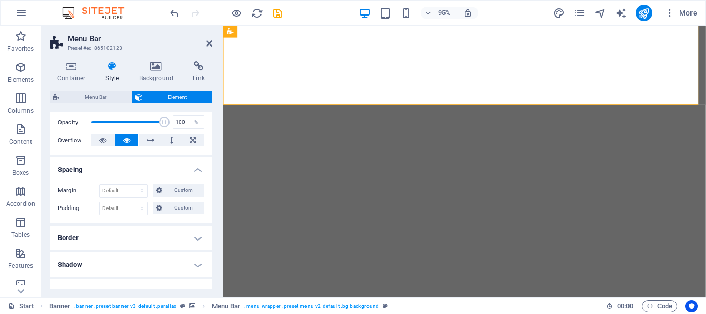
scroll to position [155, 0]
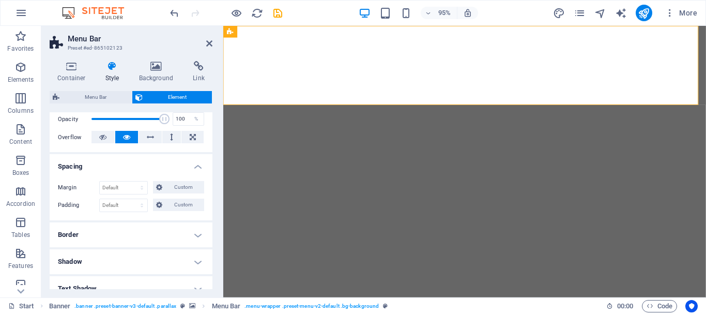
click at [189, 235] on h4 "Border" at bounding box center [131, 234] width 163 height 25
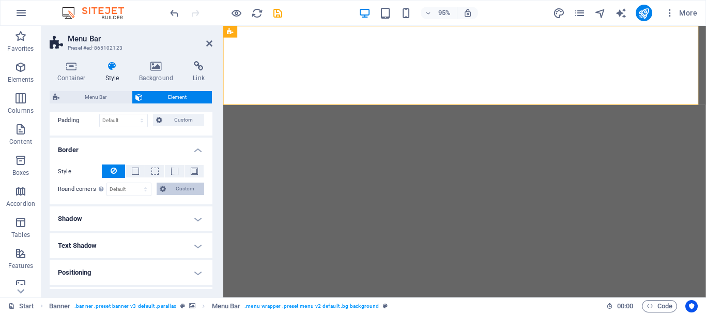
scroll to position [259, 0]
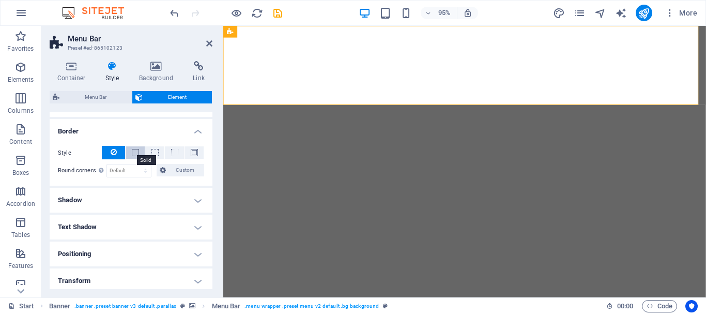
click at [135, 149] on span at bounding box center [135, 152] width 7 height 7
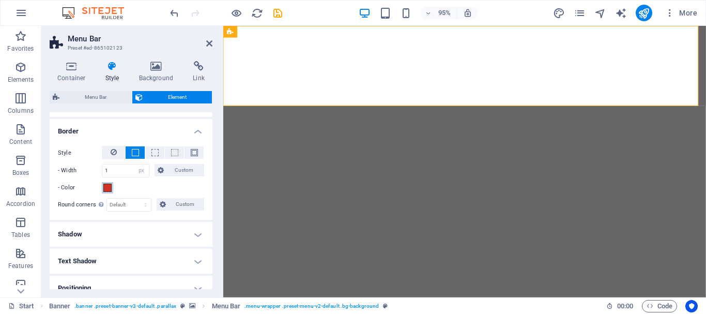
click at [108, 188] on span at bounding box center [107, 188] width 8 height 8
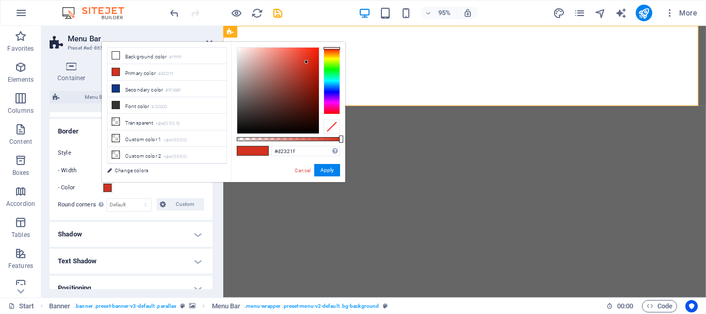
click at [108, 188] on span at bounding box center [107, 188] width 8 height 8
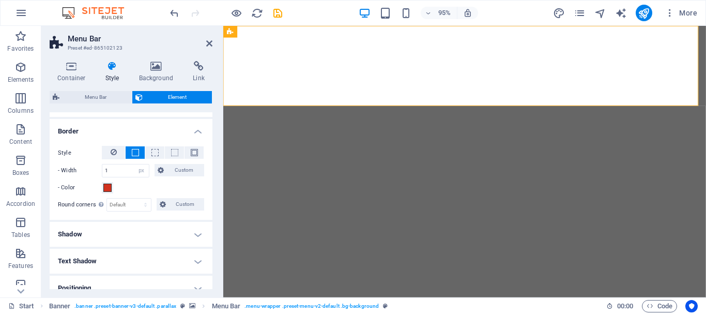
click at [139, 183] on div "- Color" at bounding box center [131, 188] width 146 height 12
click at [111, 152] on icon at bounding box center [114, 152] width 6 height 12
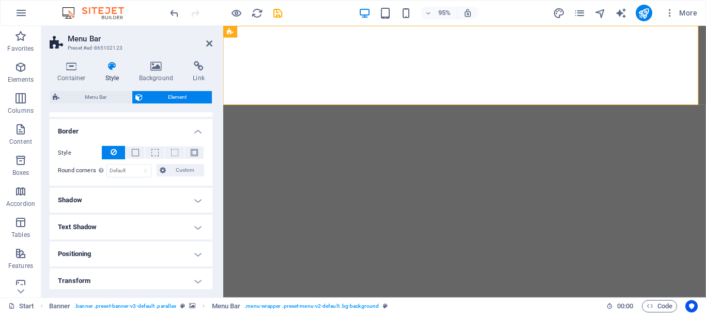
click at [111, 152] on icon at bounding box center [114, 152] width 6 height 12
click at [133, 150] on span at bounding box center [135, 152] width 7 height 7
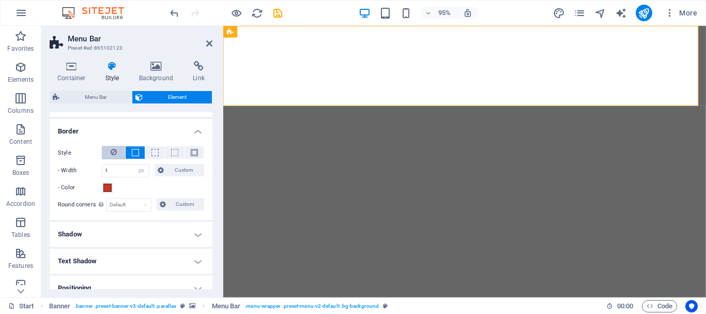
click at [109, 150] on button at bounding box center [113, 152] width 23 height 13
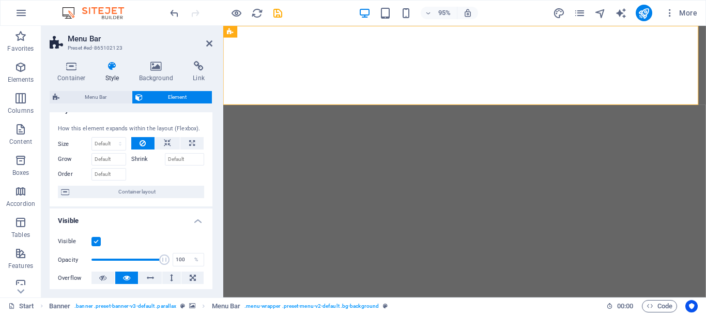
scroll to position [0, 0]
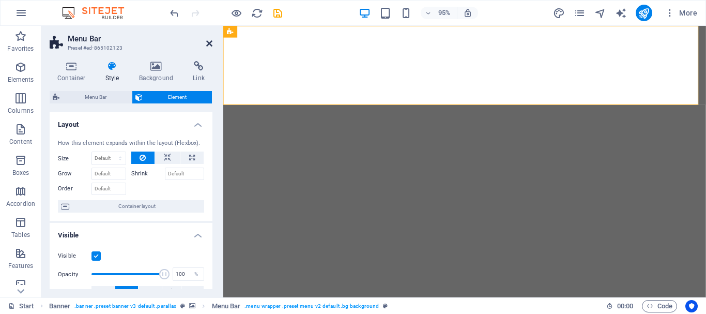
click at [209, 43] on icon at bounding box center [209, 43] width 6 height 8
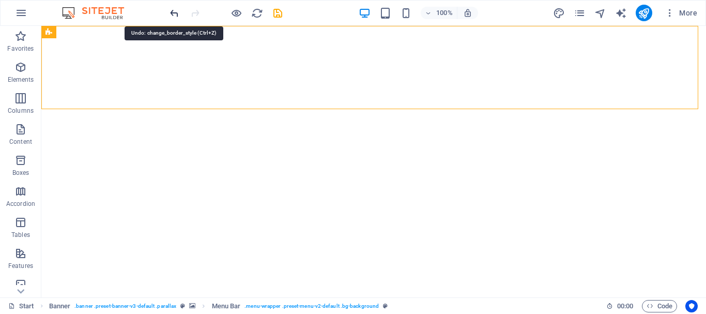
click at [176, 13] on icon "undo" at bounding box center [175, 13] width 12 height 12
click at [171, 11] on icon "undo" at bounding box center [175, 13] width 12 height 12
click at [172, 11] on icon "undo" at bounding box center [175, 13] width 12 height 12
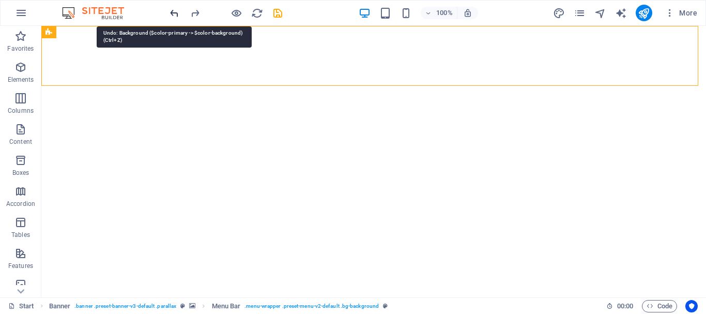
click at [172, 11] on icon "undo" at bounding box center [175, 13] width 12 height 12
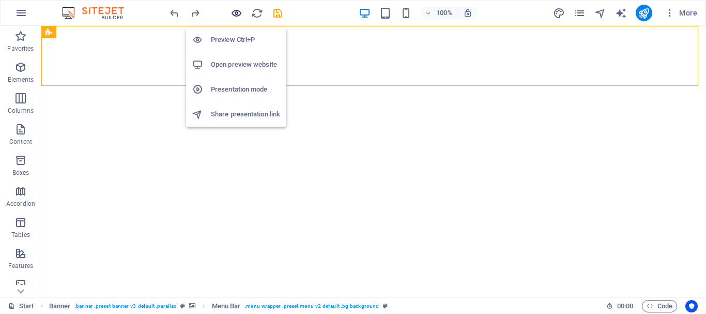
click at [233, 11] on icon "button" at bounding box center [237, 13] width 12 height 12
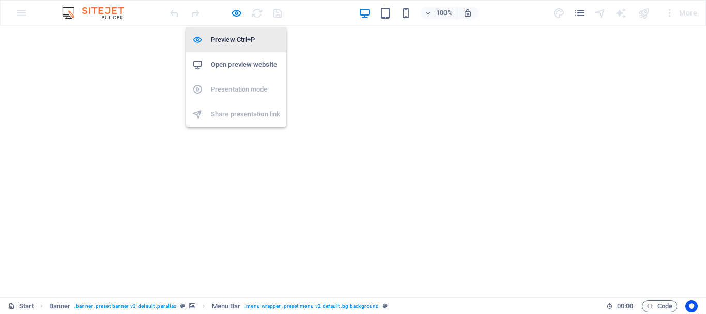
click at [234, 32] on li "Preview Ctrl+P" at bounding box center [236, 39] width 100 height 25
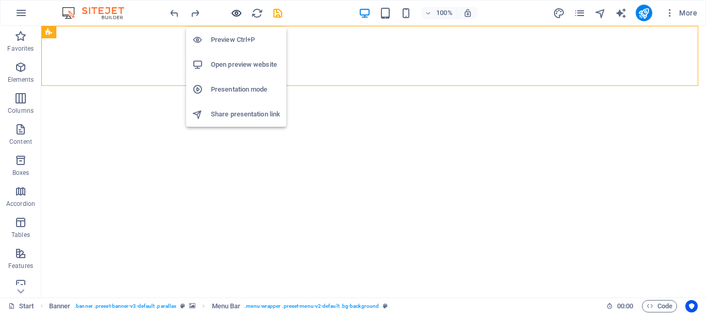
click at [234, 12] on icon "button" at bounding box center [237, 13] width 12 height 12
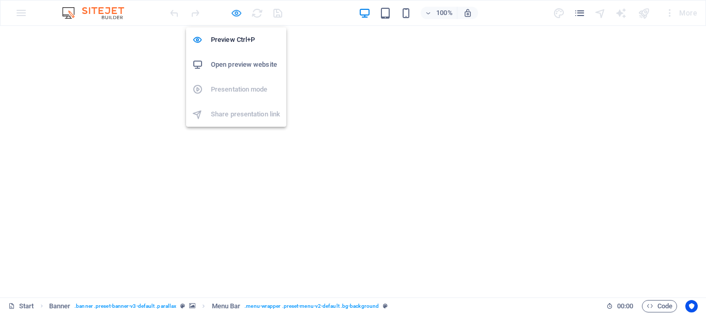
click at [236, 12] on icon "button" at bounding box center [237, 13] width 12 height 12
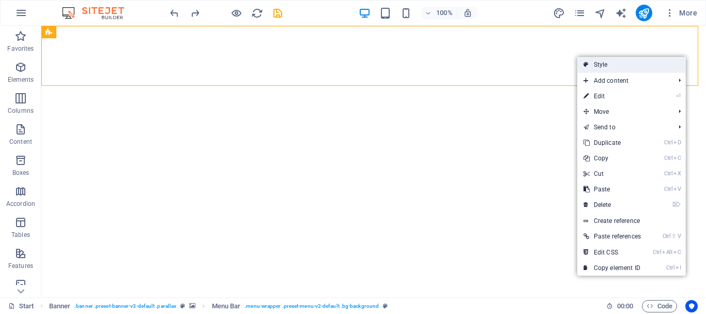
click at [610, 66] on link "Style" at bounding box center [632, 65] width 109 height 16
select select "rem"
select select "sticky_menu"
select select "px"
select select "hover_box_bottom"
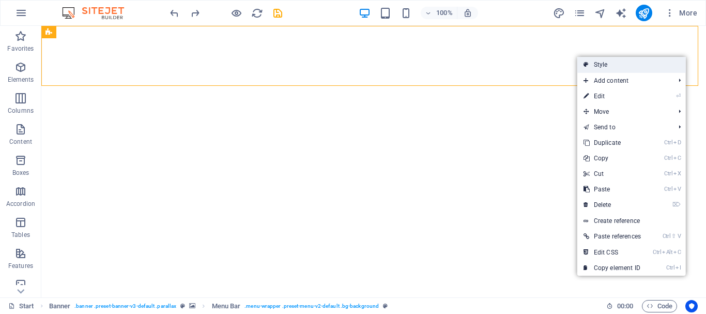
select select "px"
select select "rem"
select select
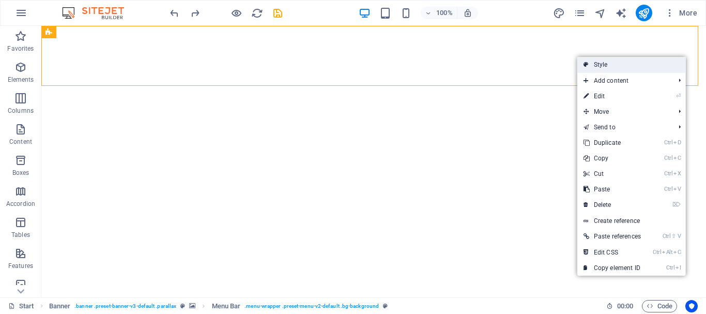
select select "px"
select select "%"
select select "rem"
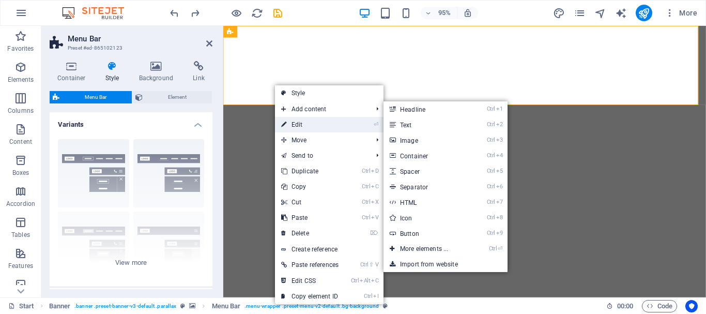
click at [295, 120] on link "⏎ Edit" at bounding box center [310, 125] width 70 height 16
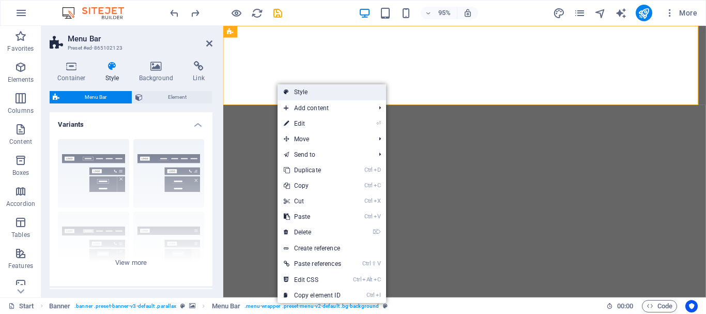
click at [286, 91] on icon at bounding box center [286, 92] width 5 height 16
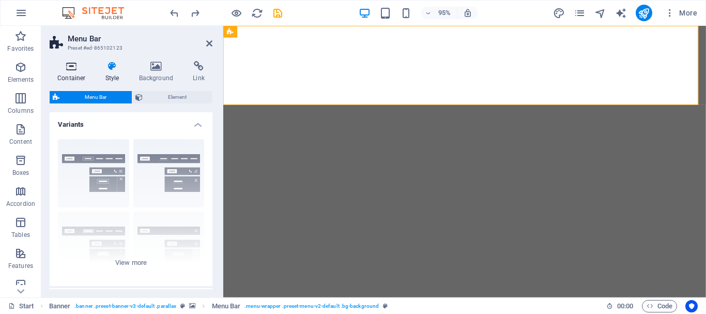
click at [70, 69] on icon at bounding box center [72, 66] width 44 height 10
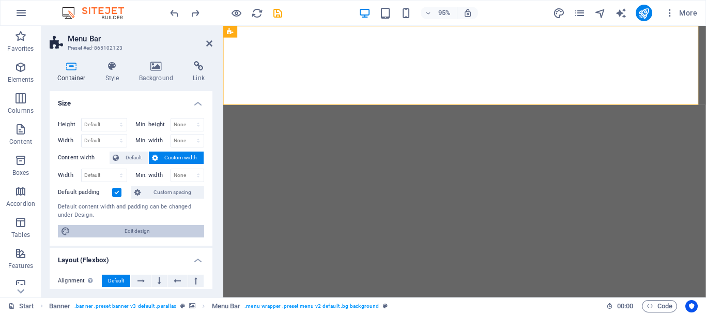
click at [147, 230] on span "Edit design" at bounding box center [137, 231] width 128 height 12
select select "rem"
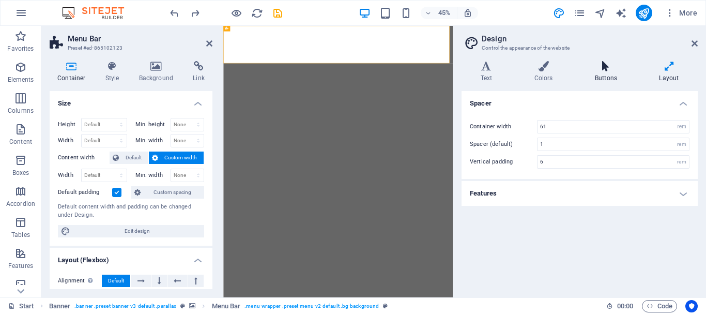
click at [604, 68] on icon at bounding box center [606, 66] width 60 height 10
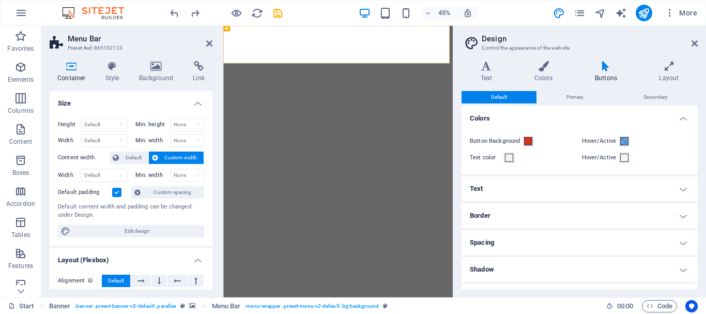
click at [682, 215] on h4 "Border" at bounding box center [580, 215] width 236 height 25
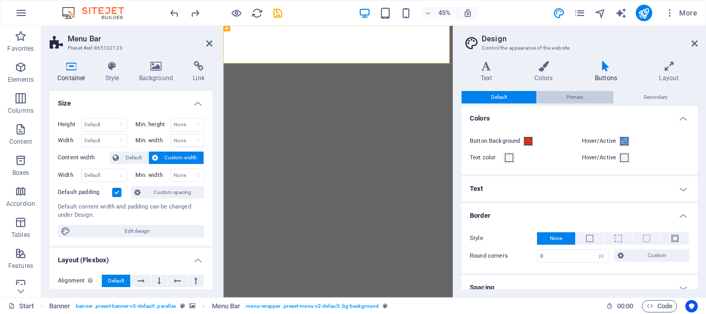
click at [580, 98] on span "Primary" at bounding box center [575, 97] width 17 height 12
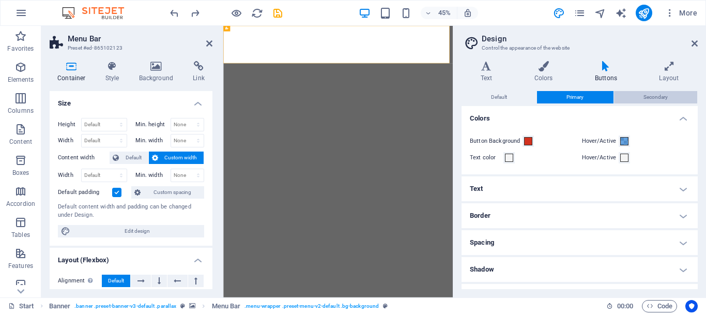
click at [644, 100] on span "Secondary" at bounding box center [656, 97] width 24 height 12
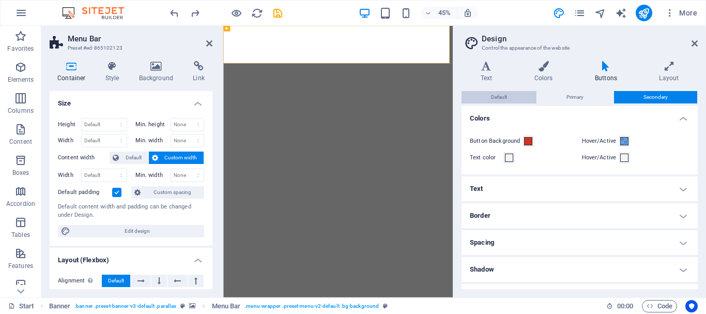
click at [503, 98] on span "Default" at bounding box center [499, 97] width 16 height 12
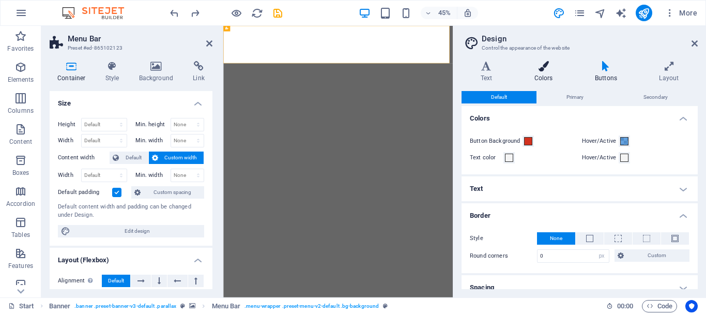
click at [540, 67] on icon at bounding box center [544, 66] width 56 height 10
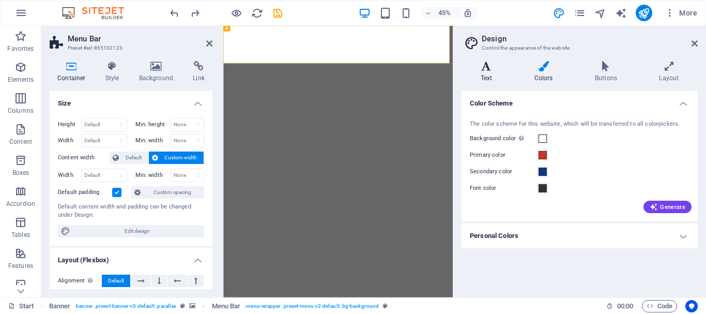
click at [490, 66] on icon at bounding box center [487, 66] width 50 height 10
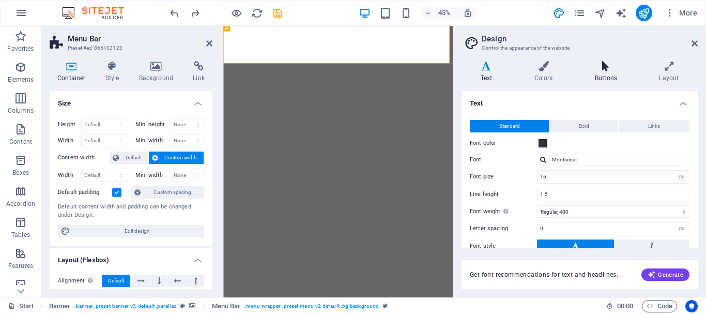
click at [608, 68] on icon at bounding box center [606, 66] width 60 height 10
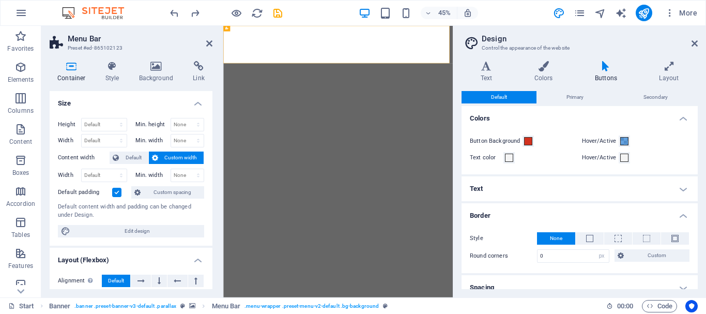
click at [605, 70] on icon at bounding box center [606, 66] width 60 height 10
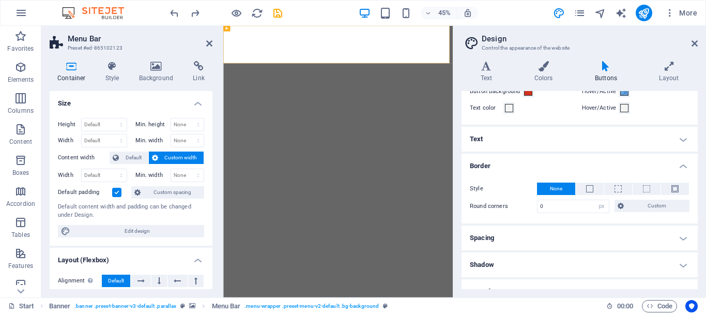
scroll to position [92, 0]
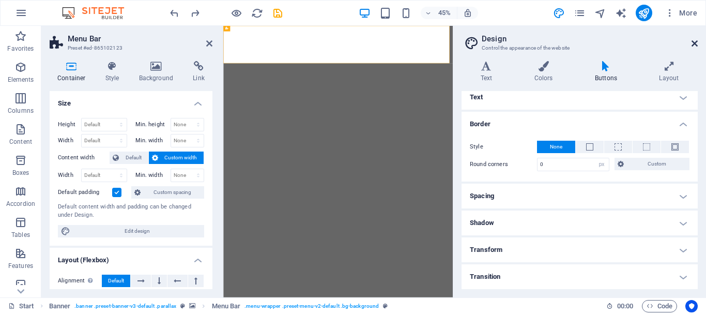
click at [697, 43] on icon at bounding box center [695, 43] width 6 height 8
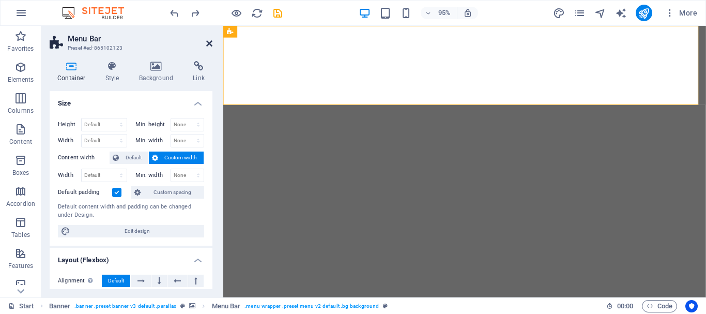
click at [210, 43] on icon at bounding box center [209, 43] width 6 height 8
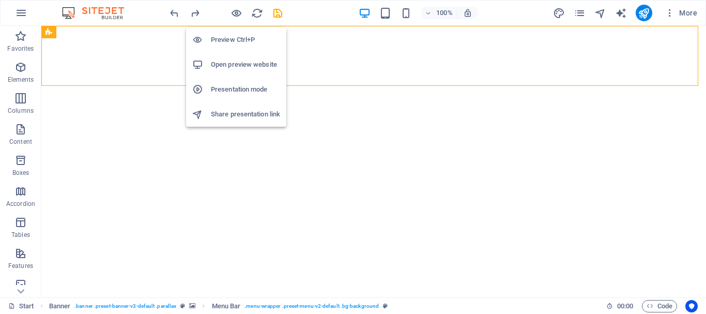
click at [234, 87] on h6 "Presentation mode" at bounding box center [245, 89] width 69 height 12
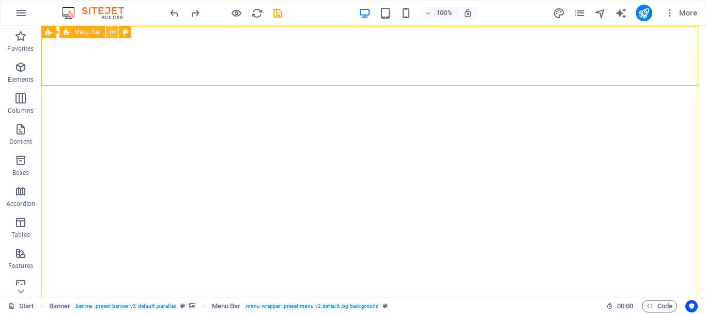
click at [110, 28] on icon at bounding box center [113, 32] width 6 height 11
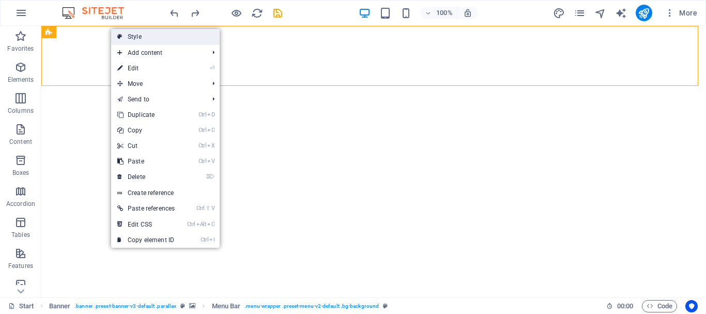
click at [119, 35] on icon at bounding box center [119, 37] width 5 height 16
select select "rem"
select select "sticky_menu"
select select "px"
select select "hover_box_bottom"
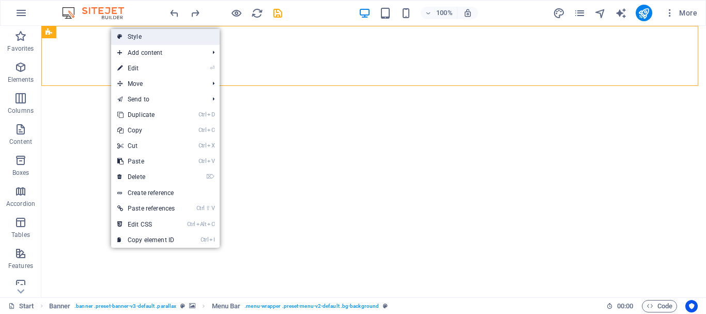
select select "px"
select select "rem"
select select
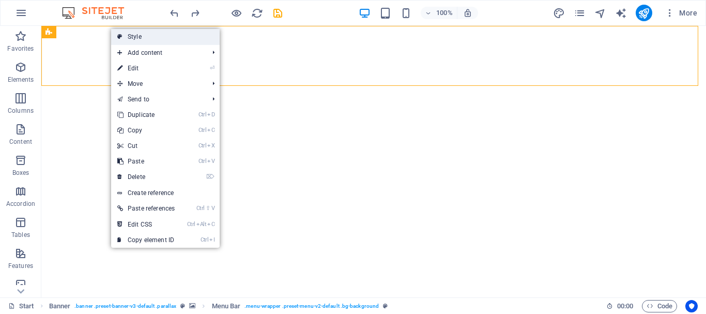
select select "px"
select select "%"
select select "rem"
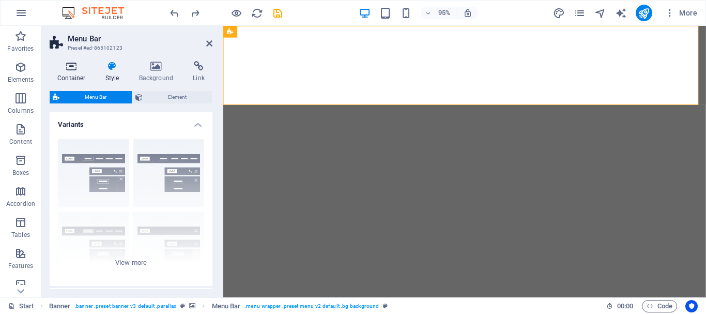
click at [73, 68] on icon at bounding box center [72, 66] width 44 height 10
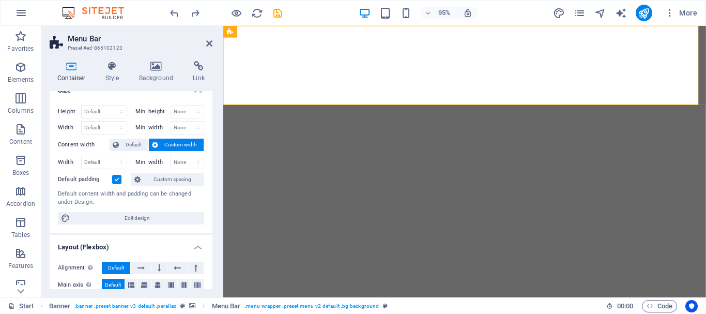
scroll to position [0, 0]
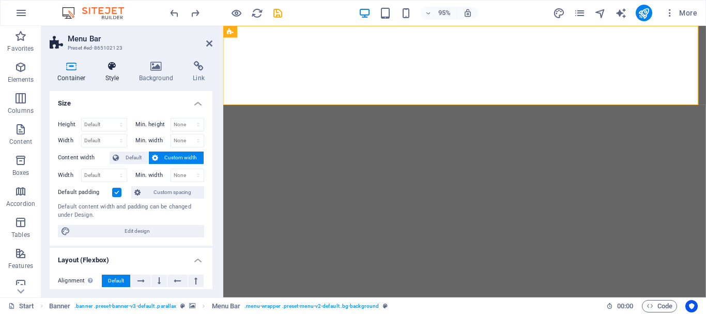
click at [110, 72] on h4 "Style" at bounding box center [115, 72] width 34 height 22
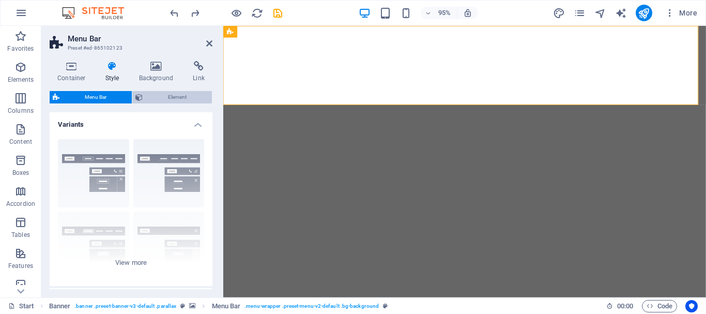
click at [161, 92] on span "Element" at bounding box center [177, 97] width 63 height 12
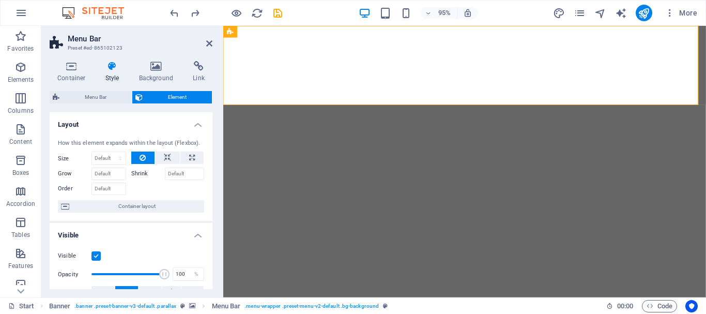
click at [213, 157] on div "Container Style Background Link Size Height Default px rem % vh vw Min. height …" at bounding box center [130, 175] width 179 height 245
click at [158, 66] on icon at bounding box center [156, 66] width 50 height 10
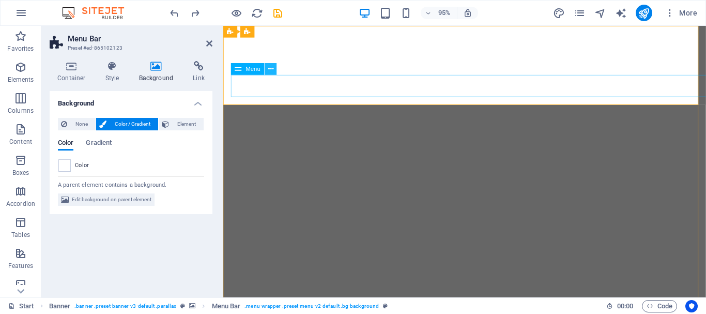
click at [269, 67] on icon at bounding box center [270, 69] width 5 height 10
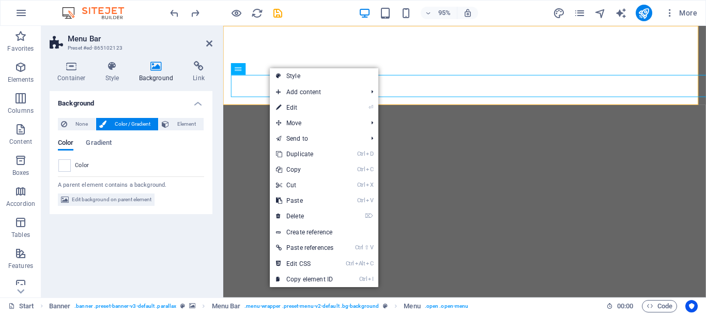
click at [174, 40] on h2 "Menu Bar" at bounding box center [140, 38] width 145 height 9
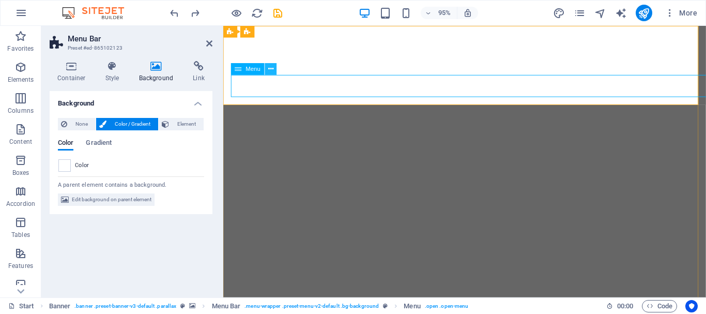
click at [270, 70] on icon at bounding box center [270, 69] width 5 height 10
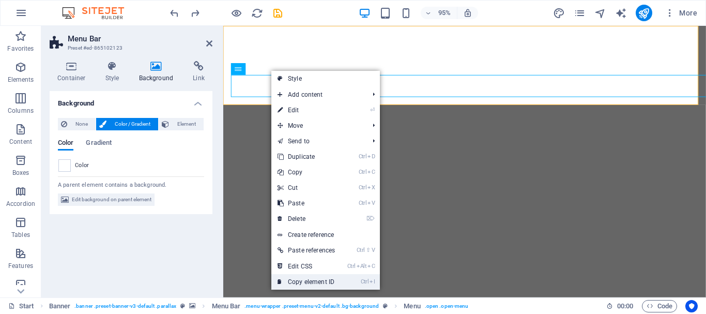
click at [318, 281] on link "Ctrl I Copy element ID" at bounding box center [307, 282] width 70 height 16
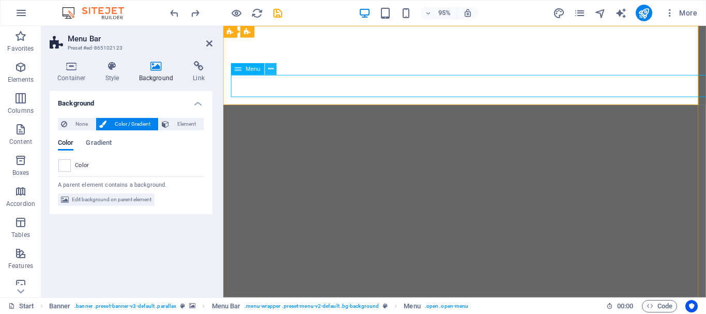
click at [270, 70] on icon at bounding box center [270, 69] width 5 height 10
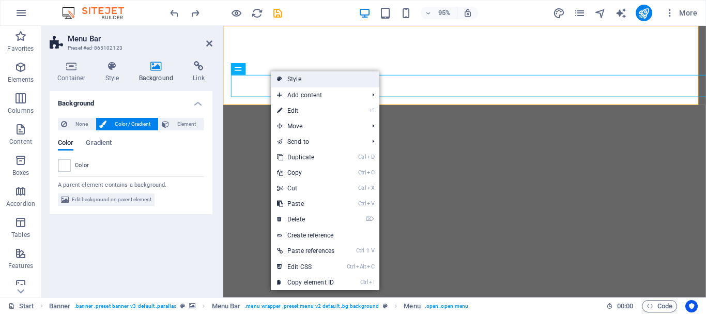
click at [281, 75] on icon at bounding box center [279, 79] width 5 height 16
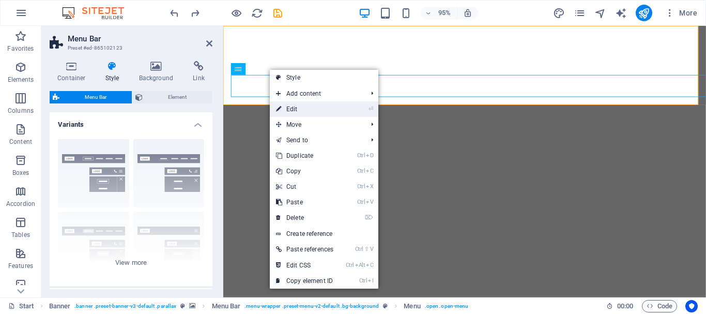
click at [289, 105] on link "⏎ Edit" at bounding box center [305, 109] width 70 height 16
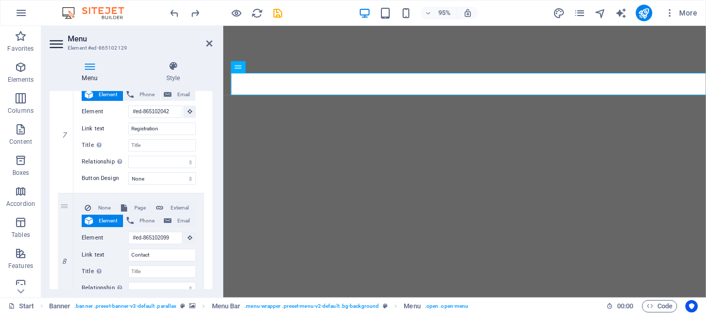
scroll to position [938, 0]
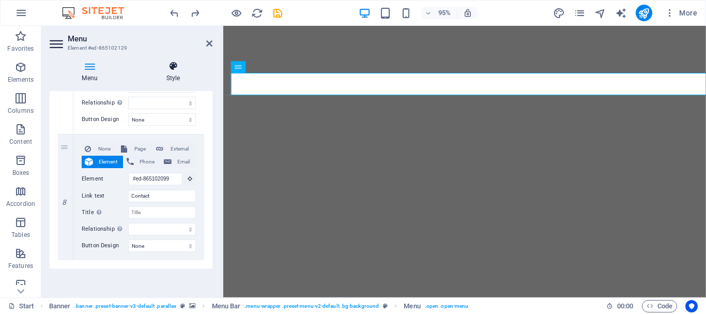
click at [173, 72] on h4 "Style" at bounding box center [173, 72] width 79 height 22
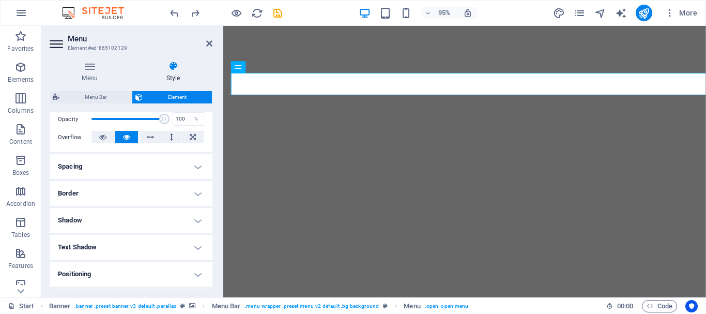
scroll to position [207, 0]
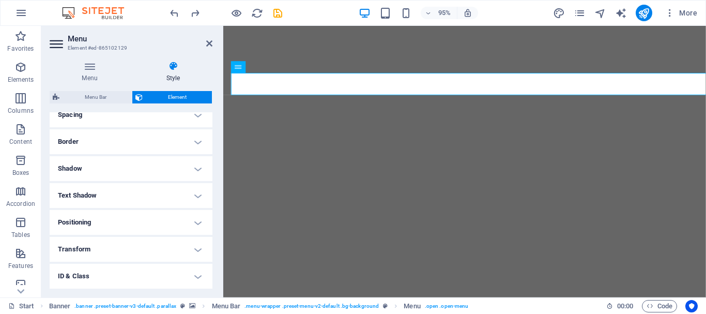
click at [194, 139] on h4 "Border" at bounding box center [131, 141] width 163 height 25
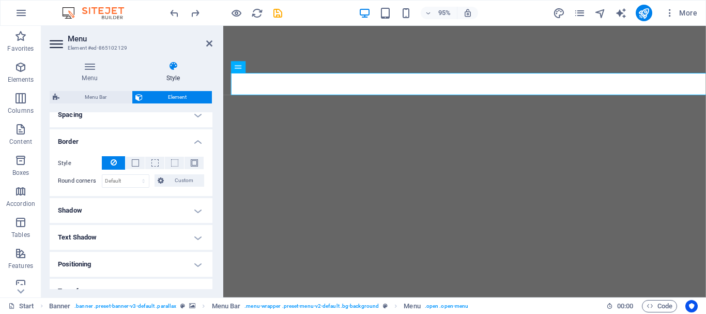
click at [117, 159] on button at bounding box center [113, 162] width 23 height 13
click at [131, 159] on button at bounding box center [135, 163] width 19 height 12
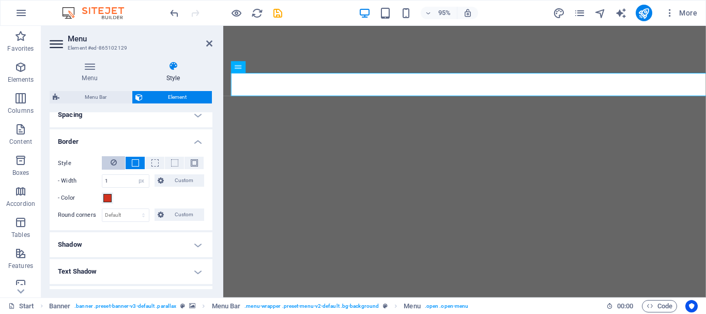
click at [117, 160] on button at bounding box center [113, 162] width 23 height 13
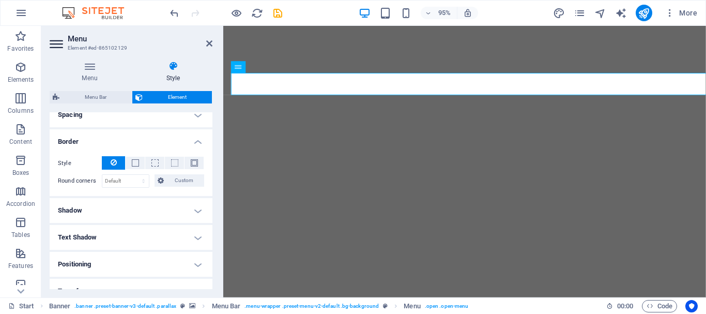
click at [192, 207] on h4 "Shadow" at bounding box center [131, 210] width 163 height 25
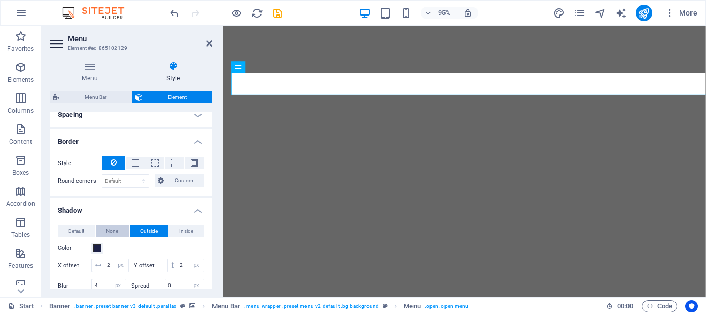
click at [116, 230] on span "None" at bounding box center [112, 231] width 12 height 12
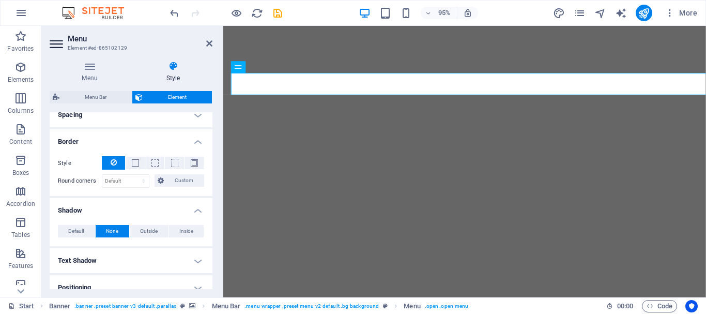
scroll to position [155, 0]
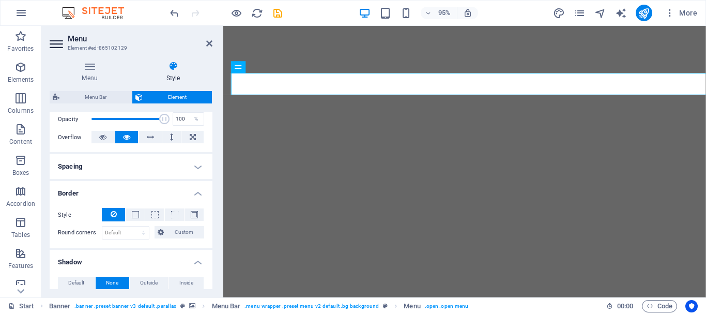
click at [197, 165] on h4 "Spacing" at bounding box center [131, 166] width 163 height 25
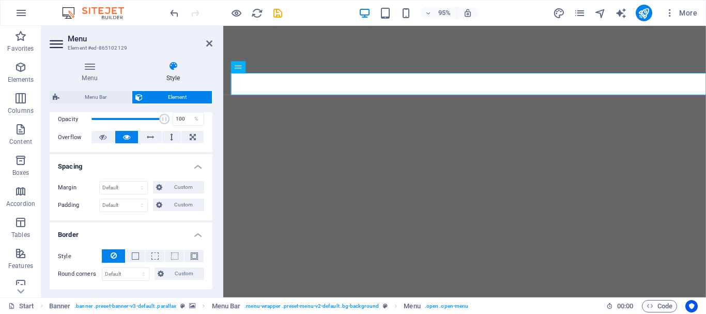
scroll to position [103, 0]
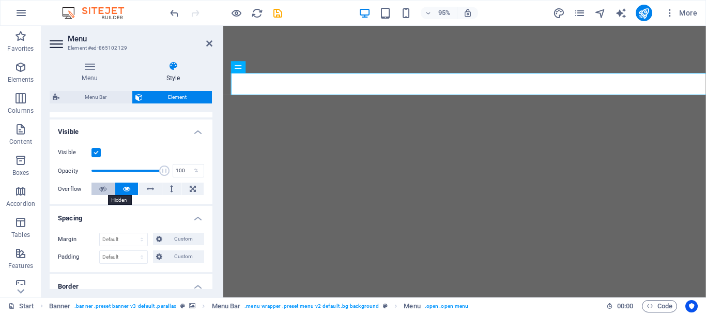
click at [101, 188] on icon at bounding box center [102, 189] width 7 height 12
click at [126, 188] on icon at bounding box center [126, 189] width 7 height 12
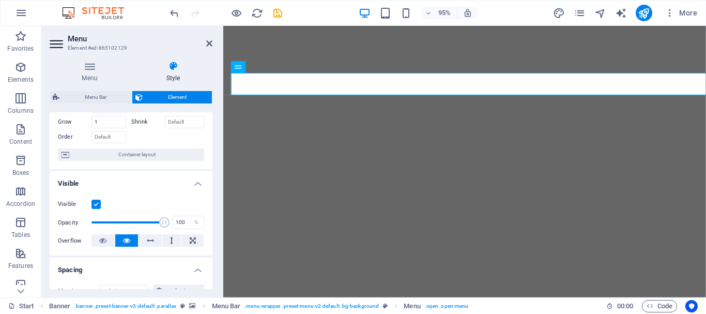
scroll to position [310, 0]
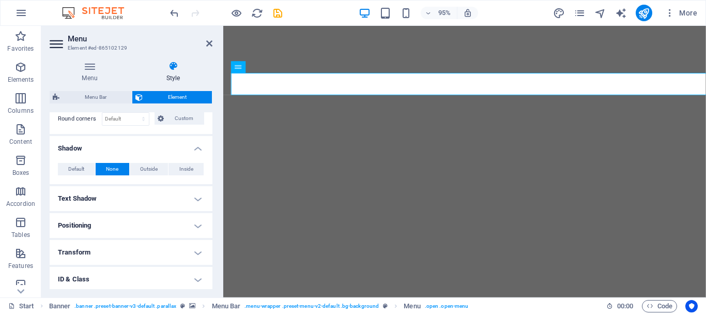
click at [198, 224] on h4 "Positioning" at bounding box center [131, 225] width 163 height 25
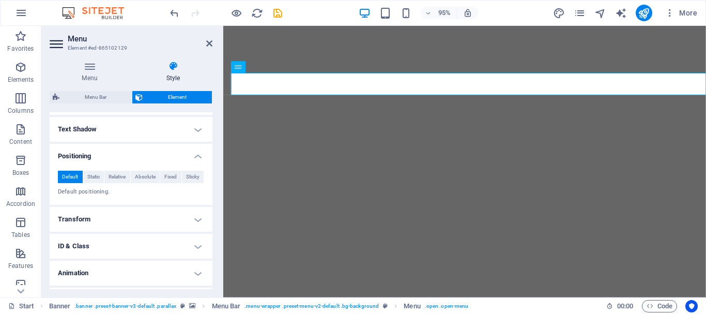
scroll to position [403, 0]
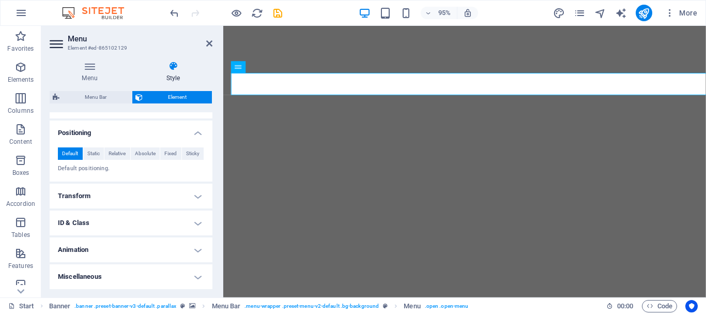
click at [193, 194] on h4 "Transform" at bounding box center [131, 196] width 163 height 25
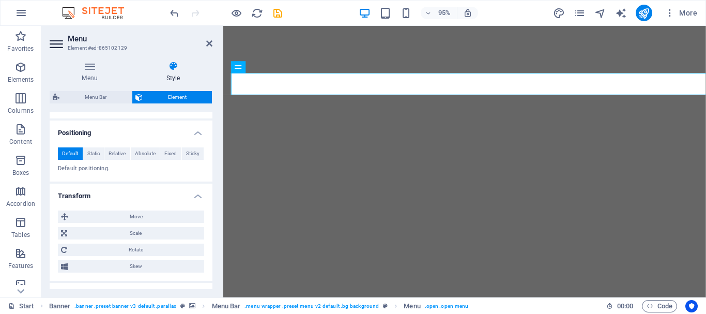
scroll to position [475, 0]
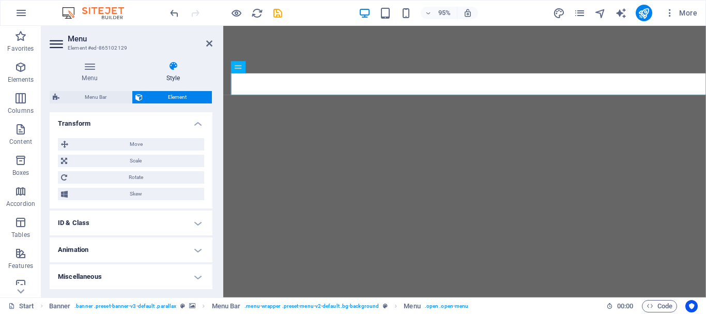
click at [198, 222] on h4 "ID & Class" at bounding box center [131, 222] width 163 height 25
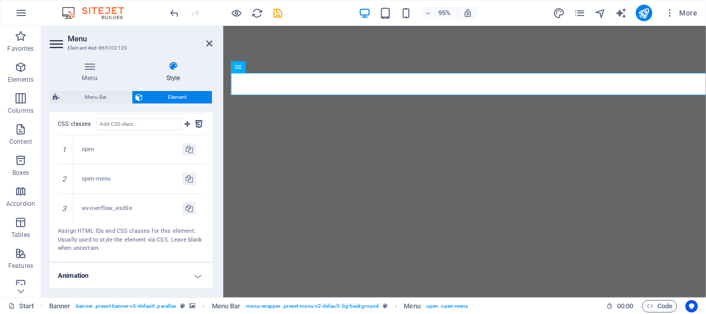
scroll to position [656, 0]
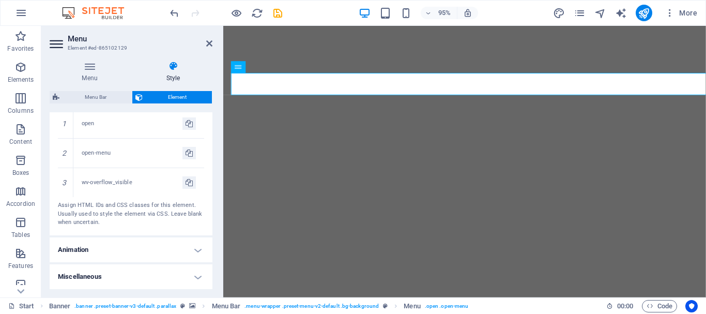
click at [198, 275] on h4 "Miscellaneous" at bounding box center [131, 276] width 163 height 25
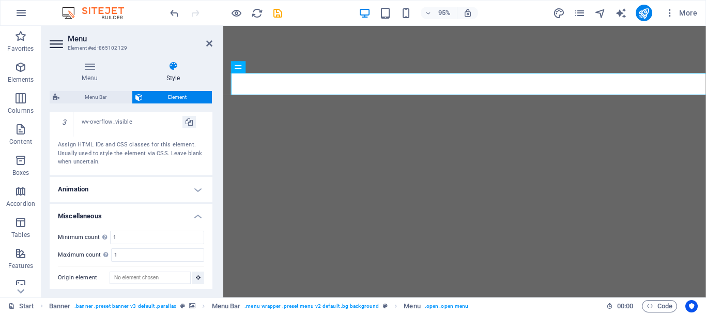
scroll to position [720, 0]
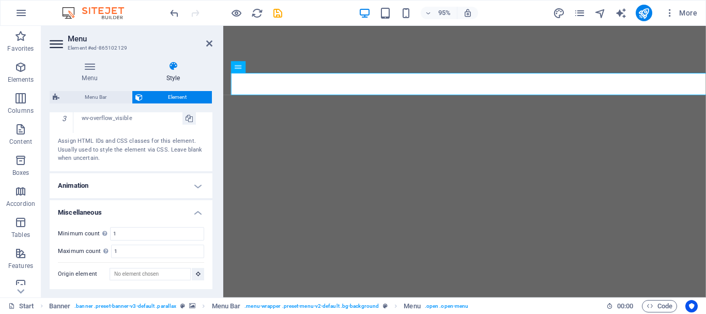
click at [195, 183] on h4 "Animation" at bounding box center [131, 185] width 163 height 25
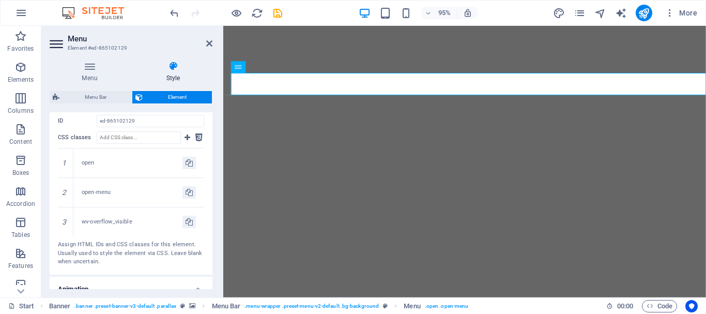
scroll to position [565, 0]
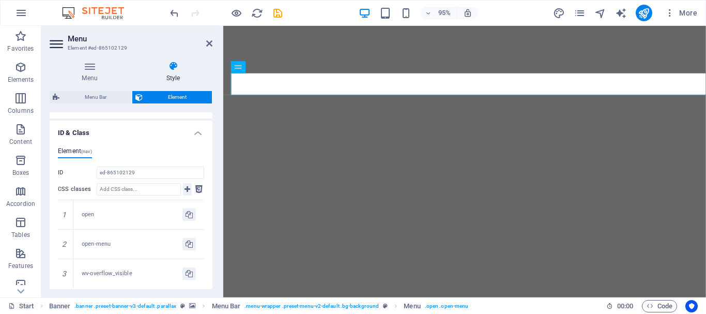
click at [185, 187] on icon at bounding box center [188, 189] width 6 height 12
click at [156, 187] on input "CSS classes" at bounding box center [139, 189] width 84 height 12
click at [197, 187] on icon at bounding box center [198, 189] width 7 height 12
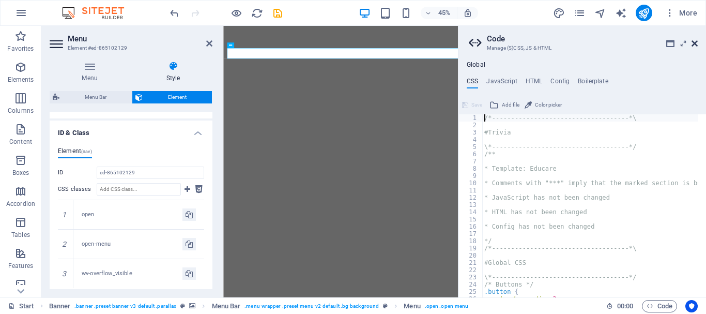
click at [697, 42] on icon at bounding box center [695, 43] width 6 height 8
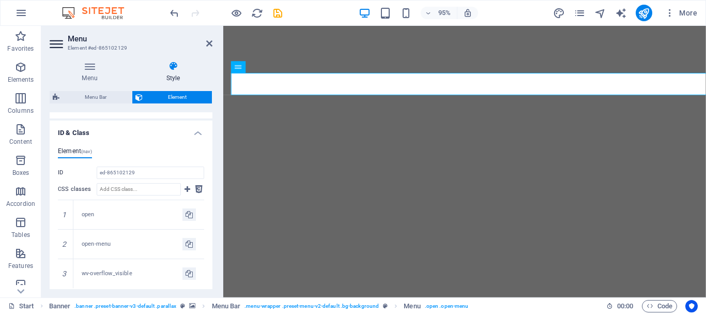
click at [134, 75] on h4 "Style" at bounding box center [173, 72] width 79 height 22
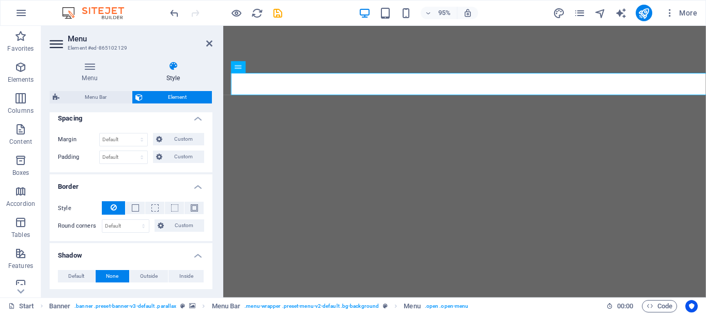
scroll to position [0, 0]
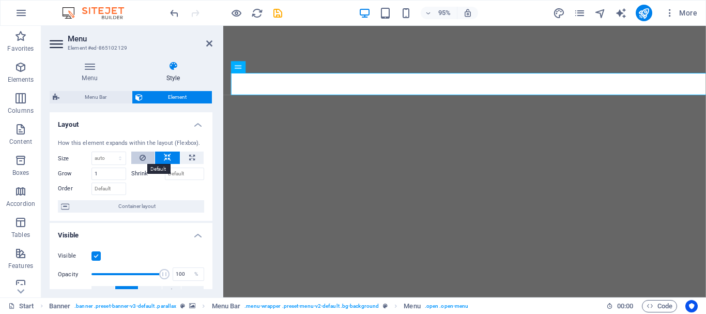
click at [141, 156] on icon at bounding box center [143, 158] width 6 height 12
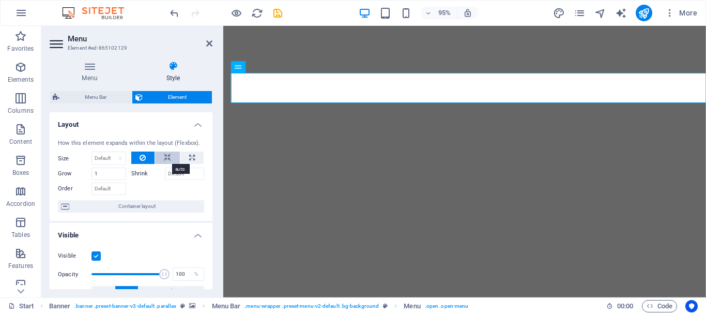
click at [165, 156] on icon at bounding box center [167, 158] width 7 height 12
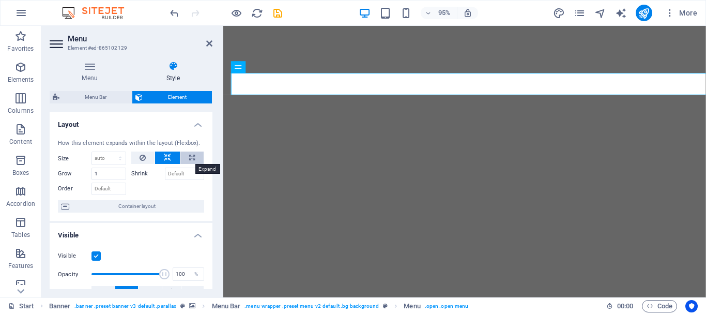
click at [193, 155] on button at bounding box center [191, 158] width 23 height 12
type input "100"
select select "%"
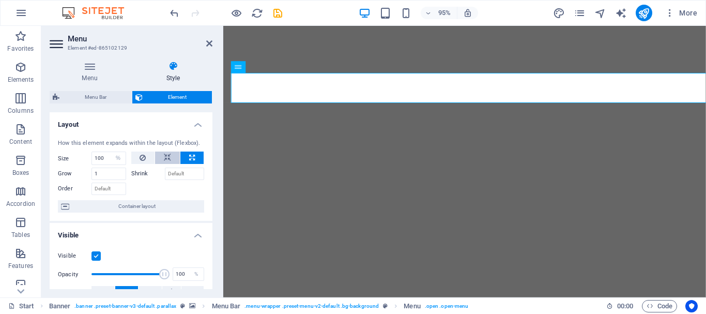
click at [170, 157] on button at bounding box center [167, 158] width 25 height 12
select select "DISABLED_OPTION_VALUE"
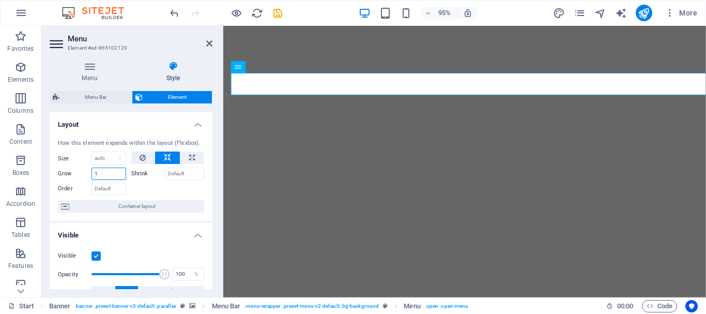
drag, startPoint x: 106, startPoint y: 174, endPoint x: 84, endPoint y: 174, distance: 21.7
click at [84, 174] on div "Grow 1" at bounding box center [92, 174] width 68 height 12
type input "0"
click at [137, 191] on div at bounding box center [167, 187] width 73 height 15
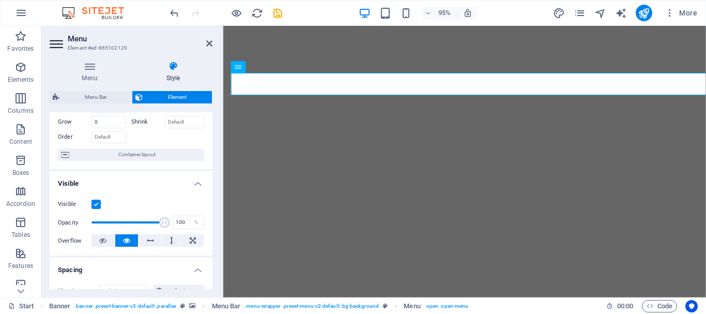
scroll to position [103, 0]
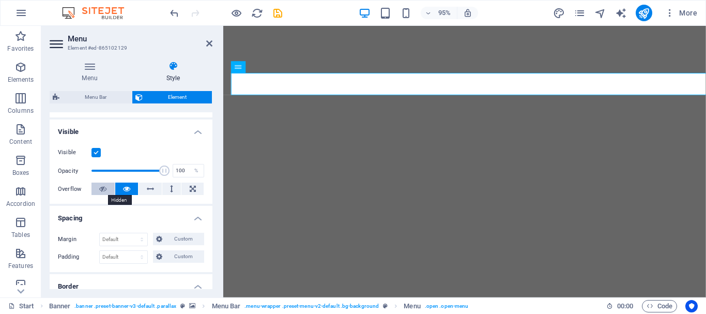
click at [100, 187] on icon at bounding box center [102, 189] width 7 height 12
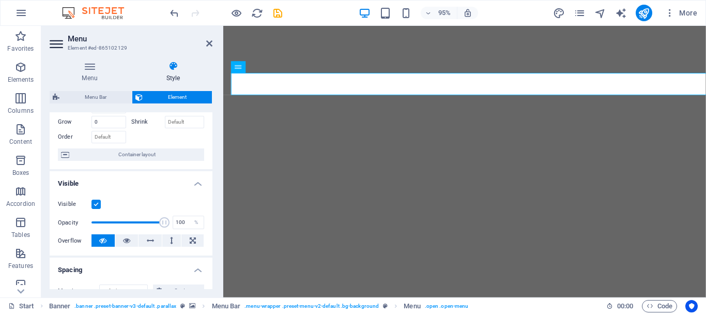
scroll to position [0, 0]
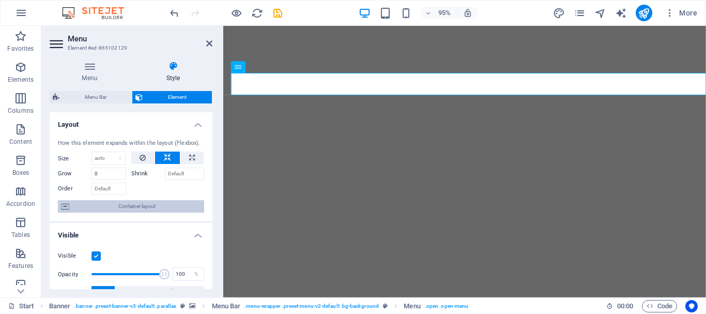
click at [147, 205] on span "Container layout" at bounding box center [136, 206] width 129 height 12
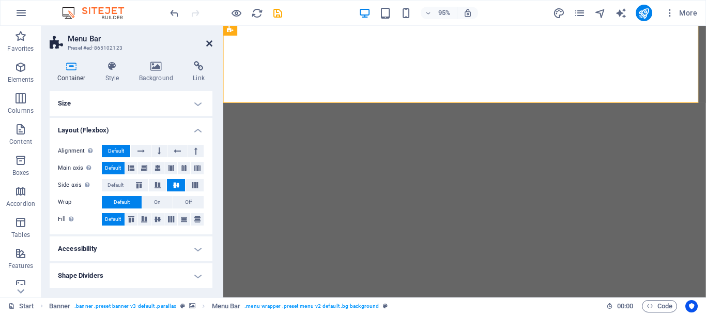
click at [208, 42] on icon at bounding box center [209, 43] width 6 height 8
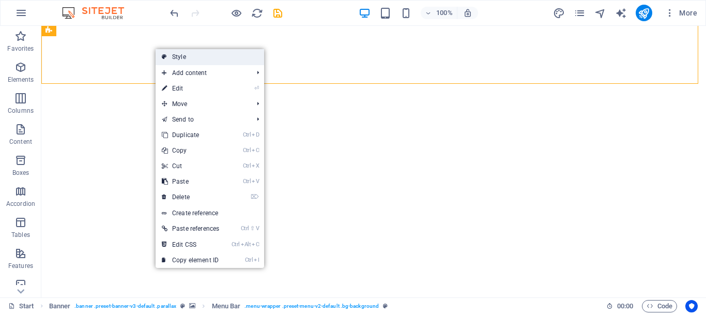
click at [163, 54] on icon at bounding box center [164, 57] width 5 height 16
select select "rem"
select select "sticky_menu"
select select "px"
select select "hover_box_bottom"
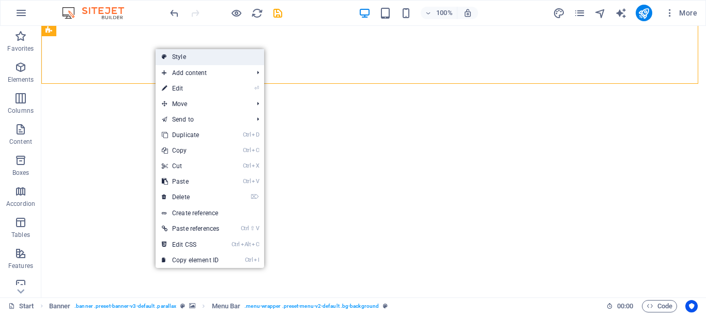
select select "px"
select select "rem"
select select
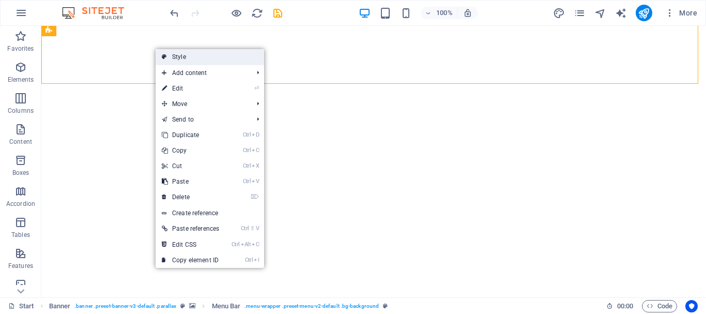
select select "px"
select select "%"
select select "rem"
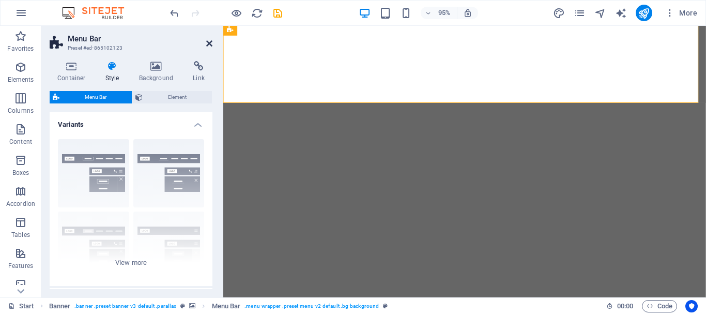
click at [212, 40] on icon at bounding box center [209, 43] width 6 height 8
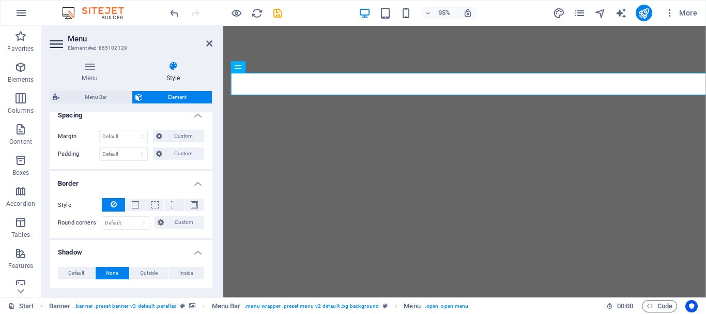
scroll to position [207, 0]
click at [186, 216] on span "Custom" at bounding box center [184, 222] width 35 height 12
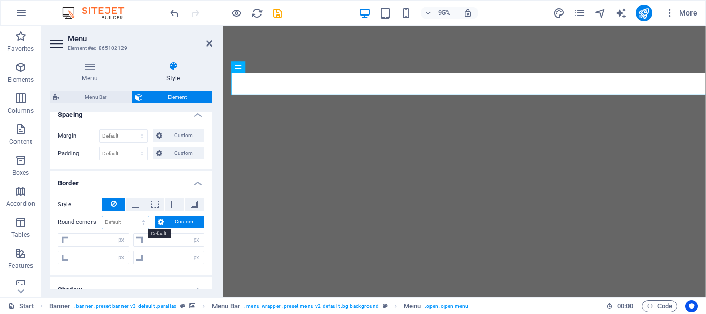
click at [117, 218] on select "Default px rem % vh vw Custom" at bounding box center [125, 222] width 47 height 12
click at [102, 216] on select "Default px rem % vh vw Custom" at bounding box center [125, 222] width 47 height 12
select select "DISABLED_OPTION_VALUE"
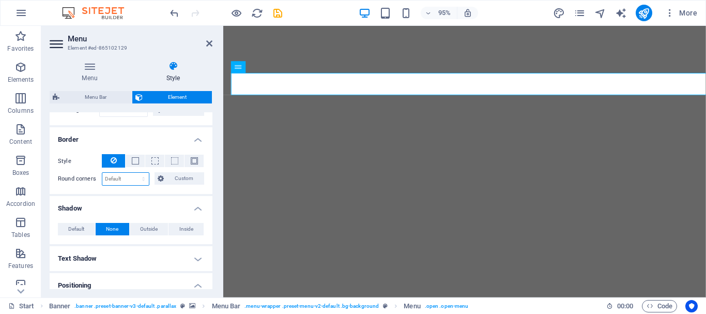
scroll to position [259, 0]
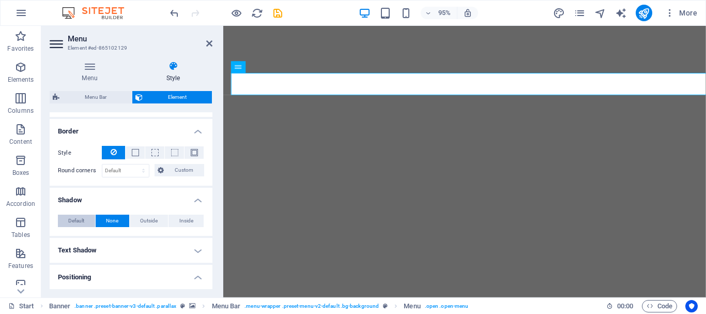
click at [80, 218] on span "Default" at bounding box center [76, 221] width 16 height 12
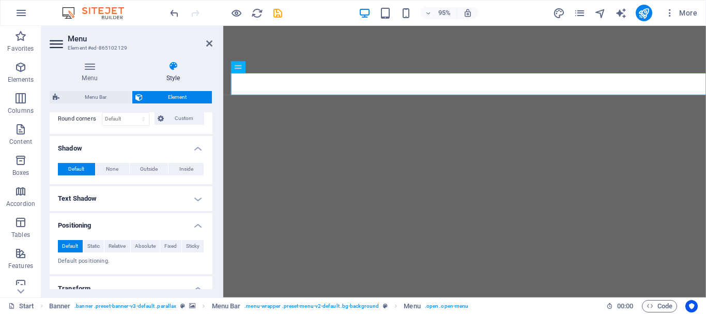
click at [196, 199] on h4 "Text Shadow" at bounding box center [131, 198] width 163 height 25
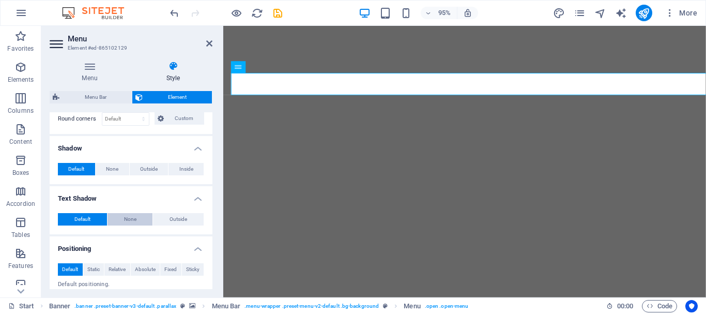
click at [128, 216] on span "None" at bounding box center [130, 219] width 12 height 12
click at [85, 216] on span "Default" at bounding box center [82, 219] width 16 height 12
click at [178, 216] on span "Outside" at bounding box center [179, 219] width 18 height 12
type input "2"
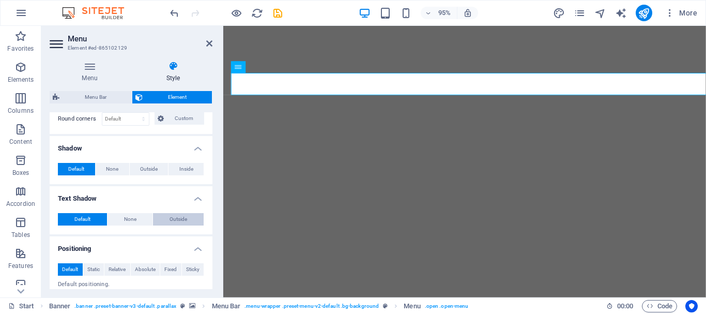
type input "4"
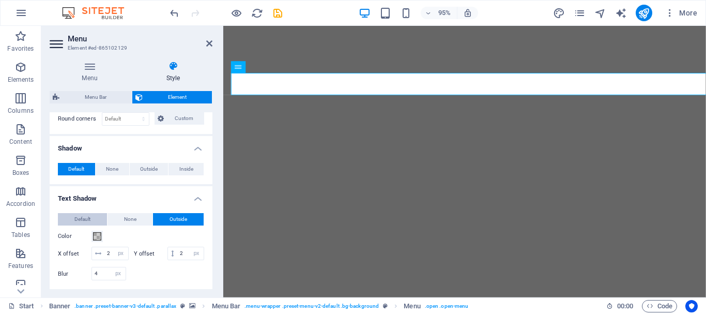
click at [81, 219] on span "Default" at bounding box center [82, 219] width 16 height 12
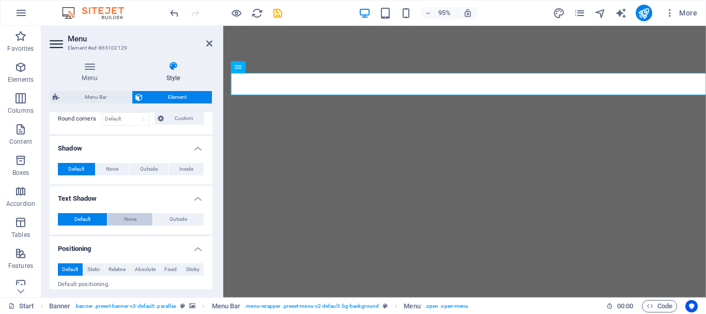
click at [118, 218] on button "None" at bounding box center [131, 219] width 46 height 12
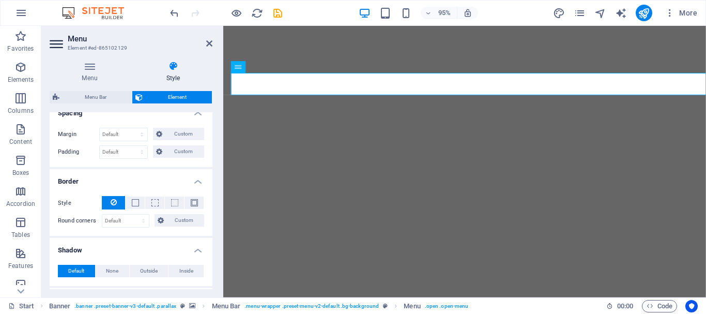
scroll to position [0, 0]
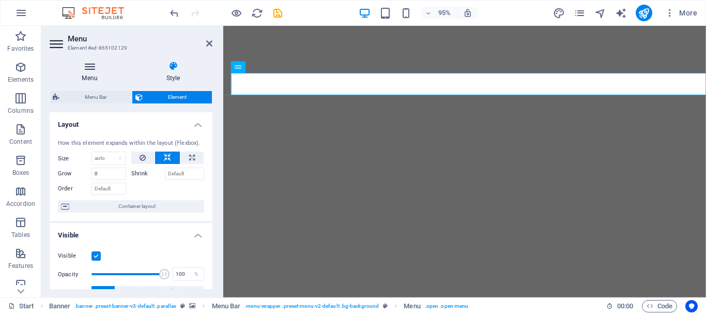
click at [87, 69] on icon at bounding box center [90, 66] width 80 height 10
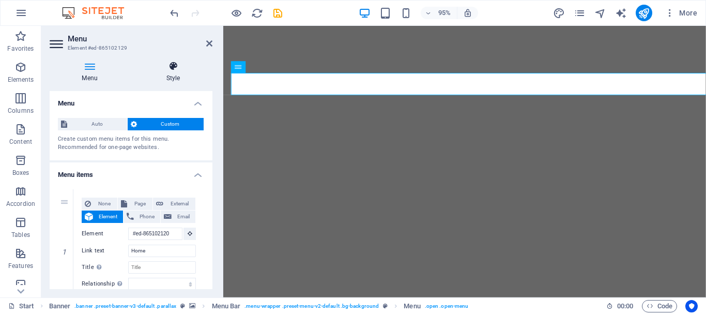
click at [177, 68] on icon at bounding box center [173, 66] width 79 height 10
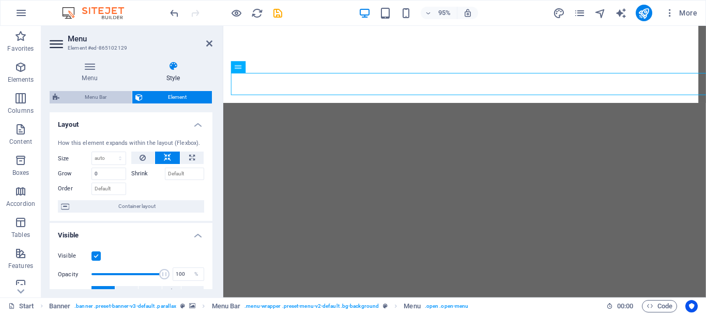
click at [99, 95] on span "Menu Bar" at bounding box center [96, 97] width 66 height 12
select select "rem"
select select "sticky_menu"
select select "px"
select select "hover_box_bottom"
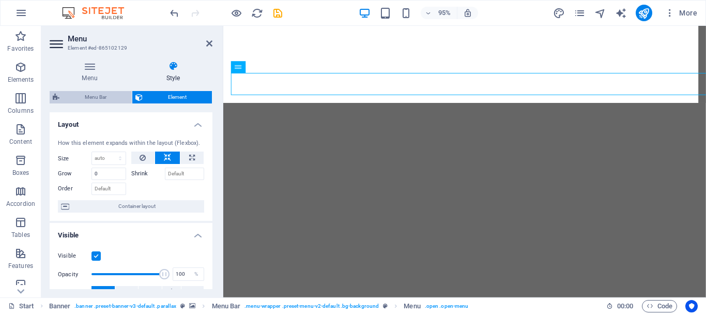
select select "px"
select select "rem"
select select
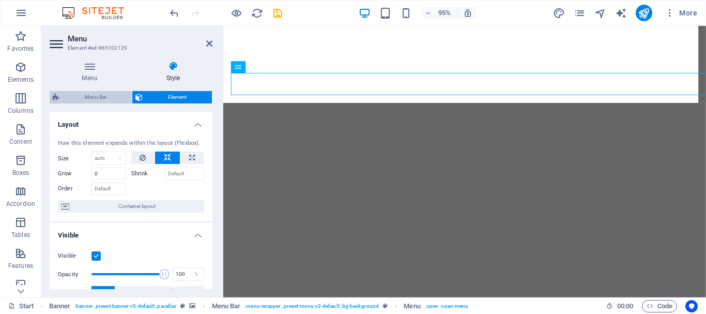
select select "px"
select select "%"
select select "rem"
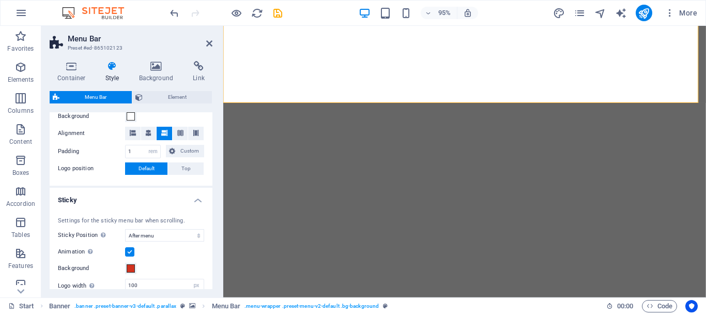
scroll to position [155, 0]
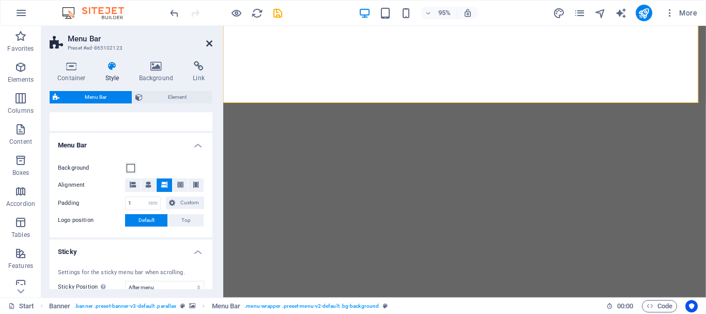
click at [207, 41] on icon at bounding box center [209, 43] width 6 height 8
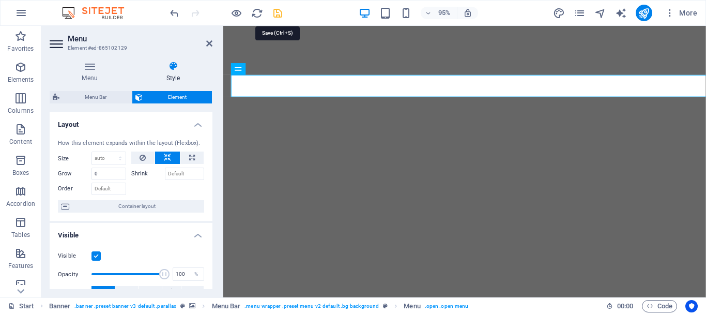
click at [277, 14] on icon "save" at bounding box center [278, 13] width 12 height 12
